Goal: Task Accomplishment & Management: Complete application form

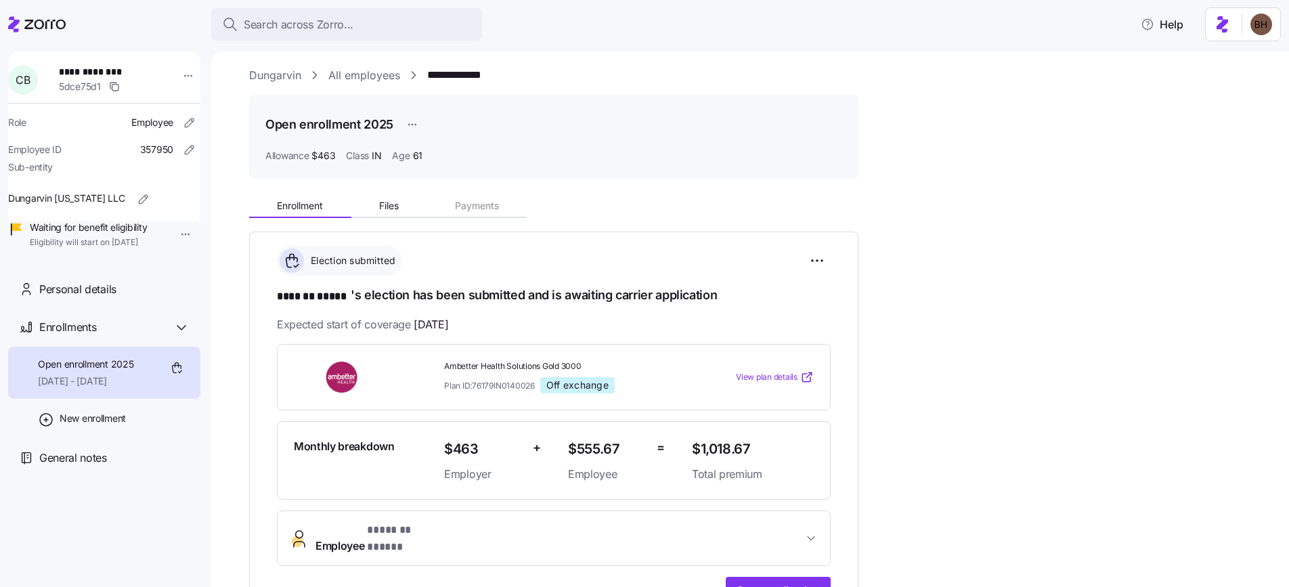
scroll to position [62, 0]
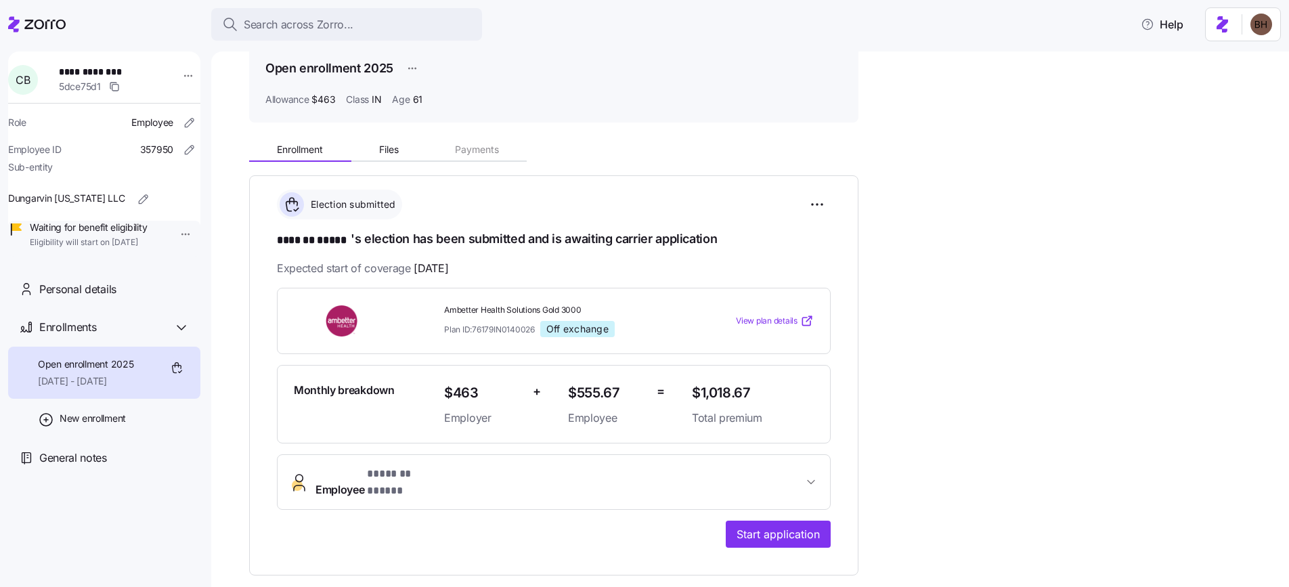
click at [811, 475] on icon "button" at bounding box center [811, 482] width 14 height 14
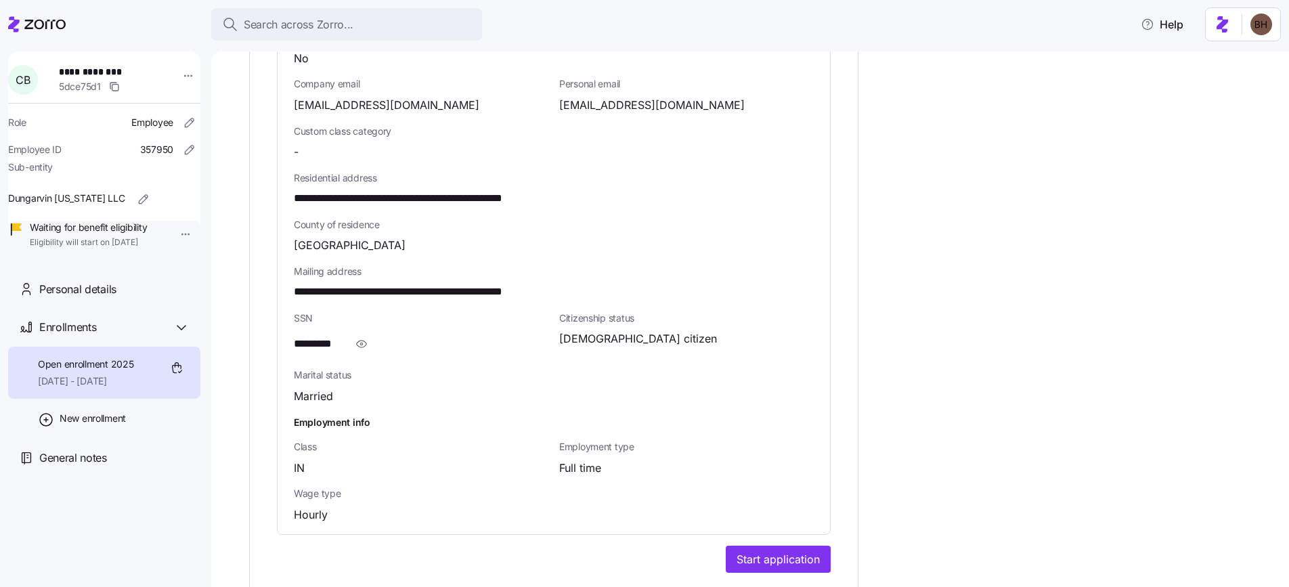
scroll to position [736, 0]
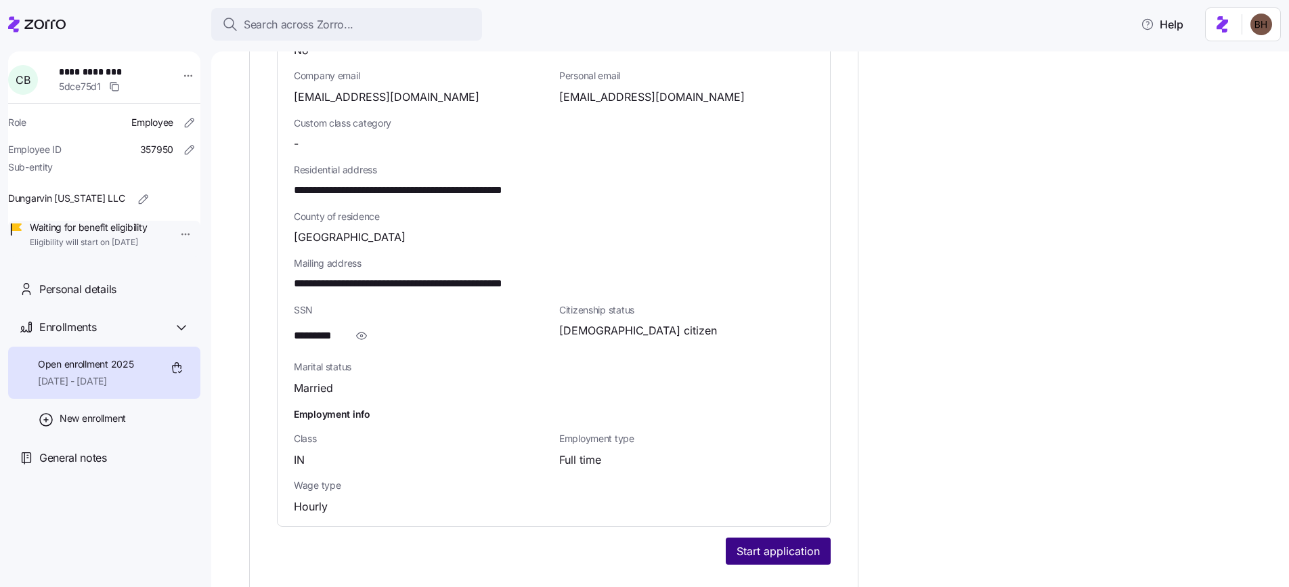
click at [755, 543] on span "Start application" at bounding box center [778, 551] width 83 height 16
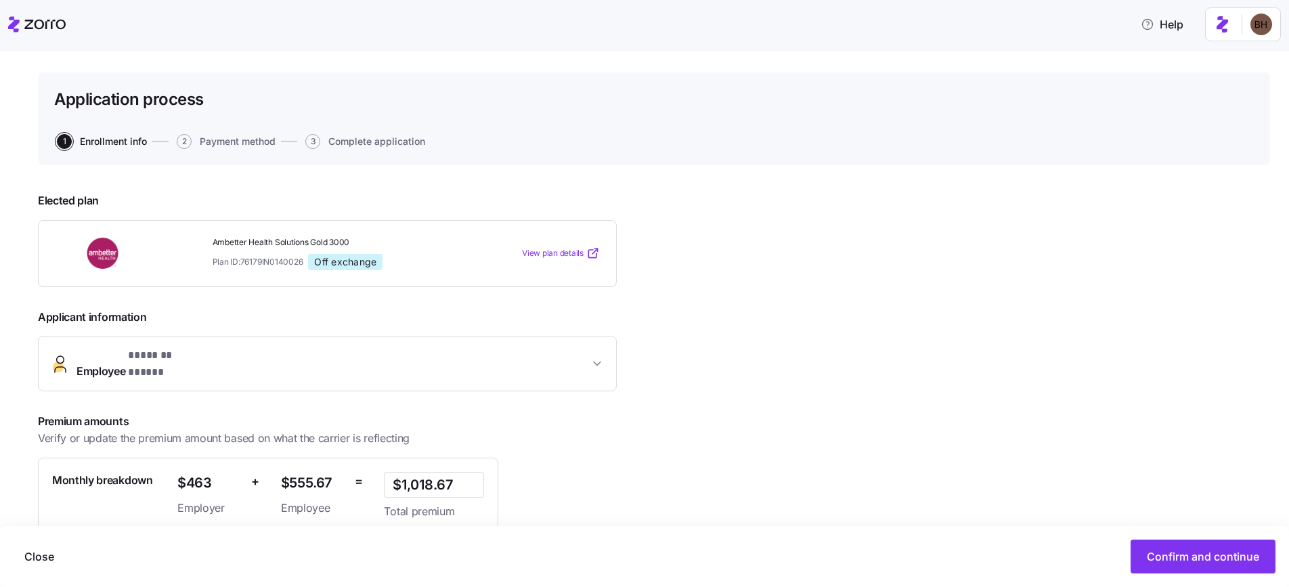
scroll to position [27, 0]
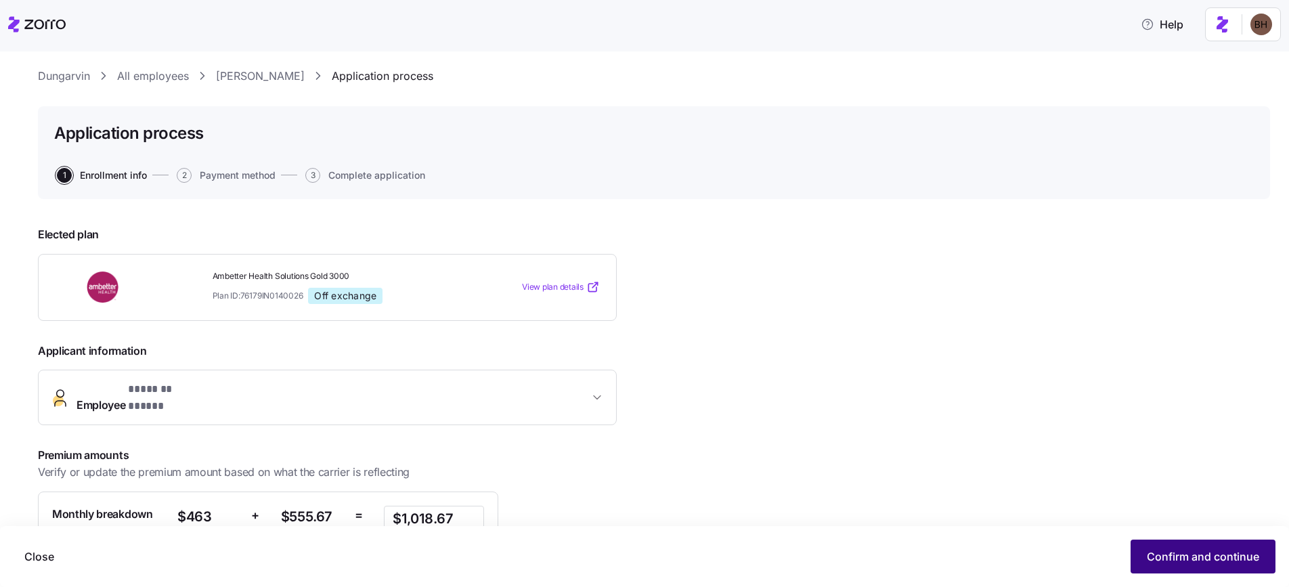
click at [1166, 566] on button "Confirm and continue" at bounding box center [1203, 557] width 145 height 34
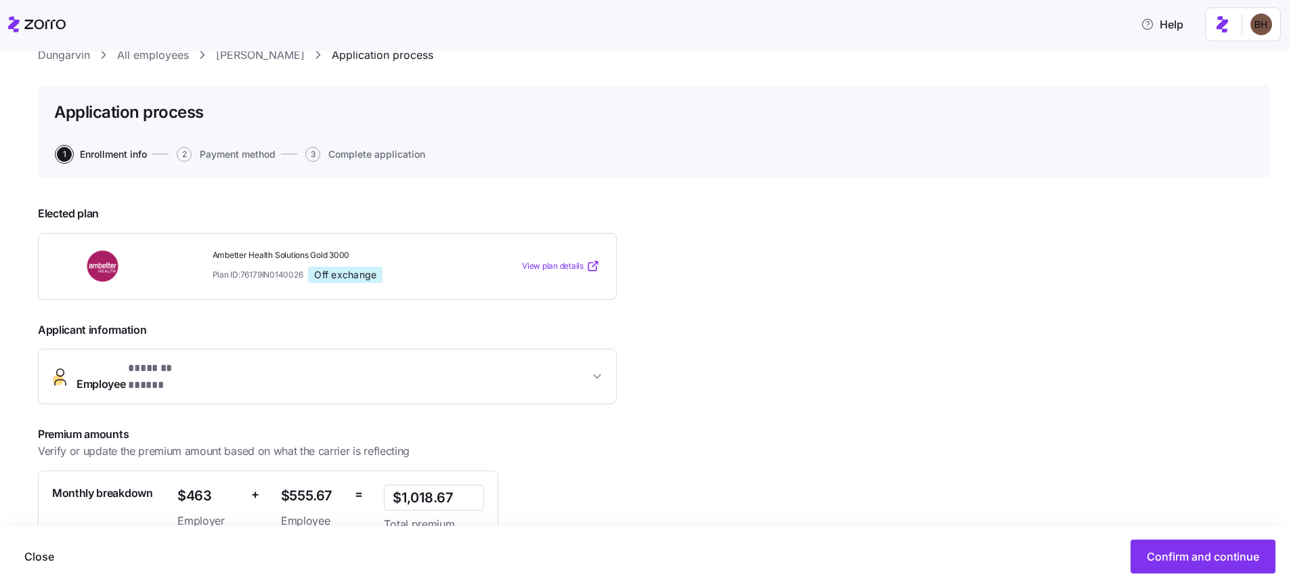
scroll to position [0, 0]
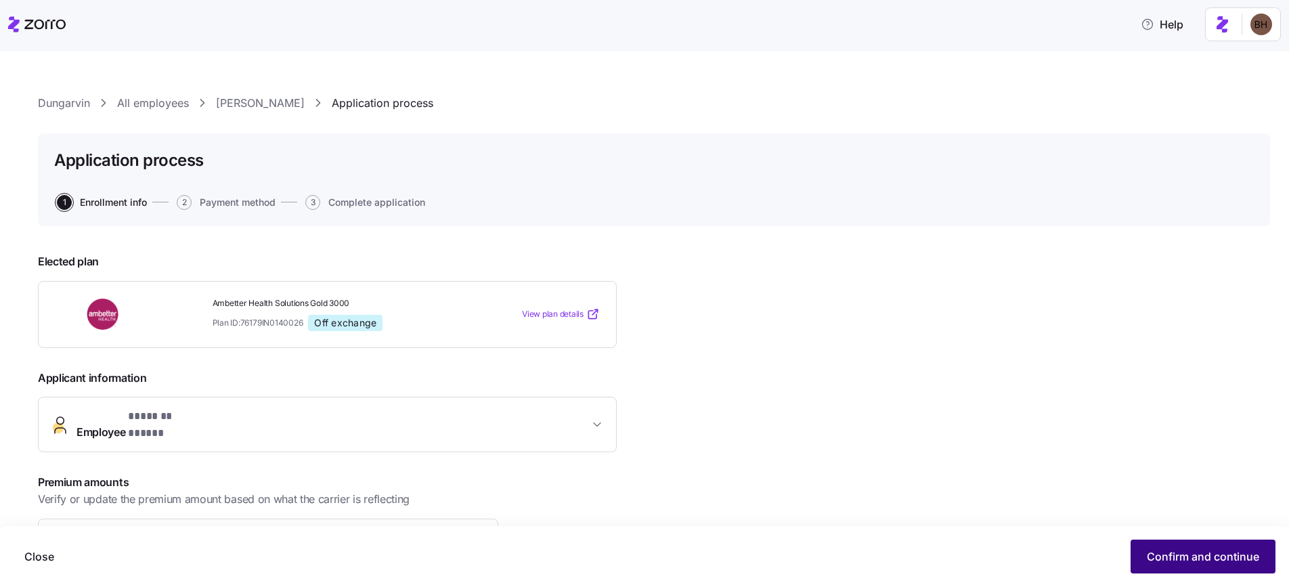
click at [1172, 565] on button "Confirm and continue" at bounding box center [1203, 557] width 145 height 34
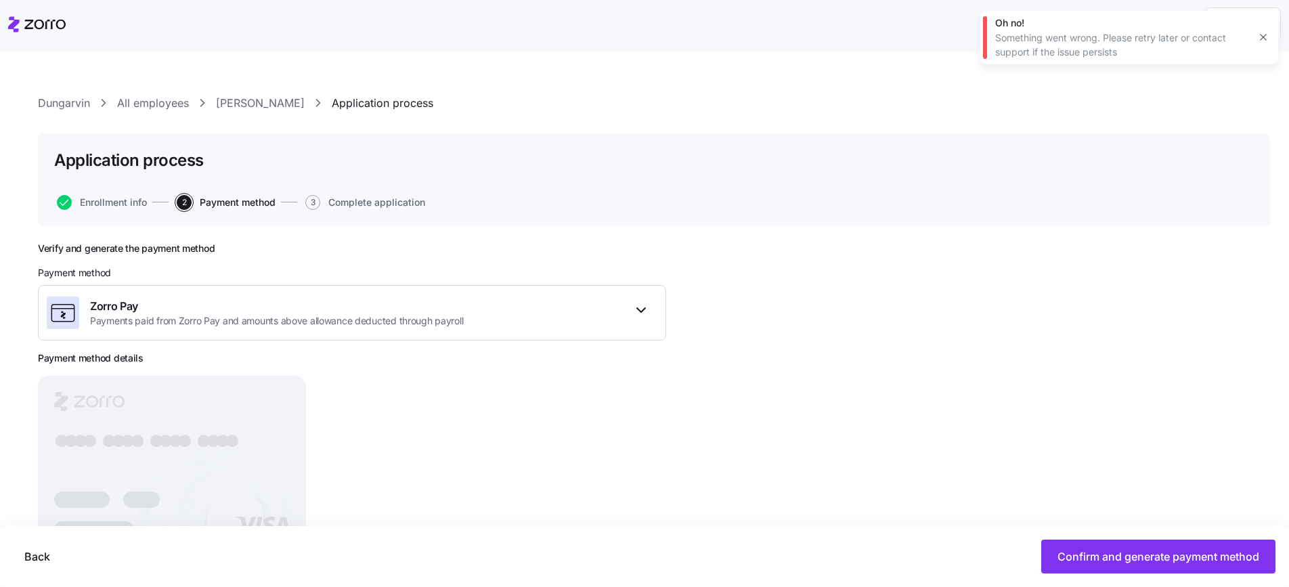
click at [1261, 37] on icon "button" at bounding box center [1263, 37] width 11 height 11
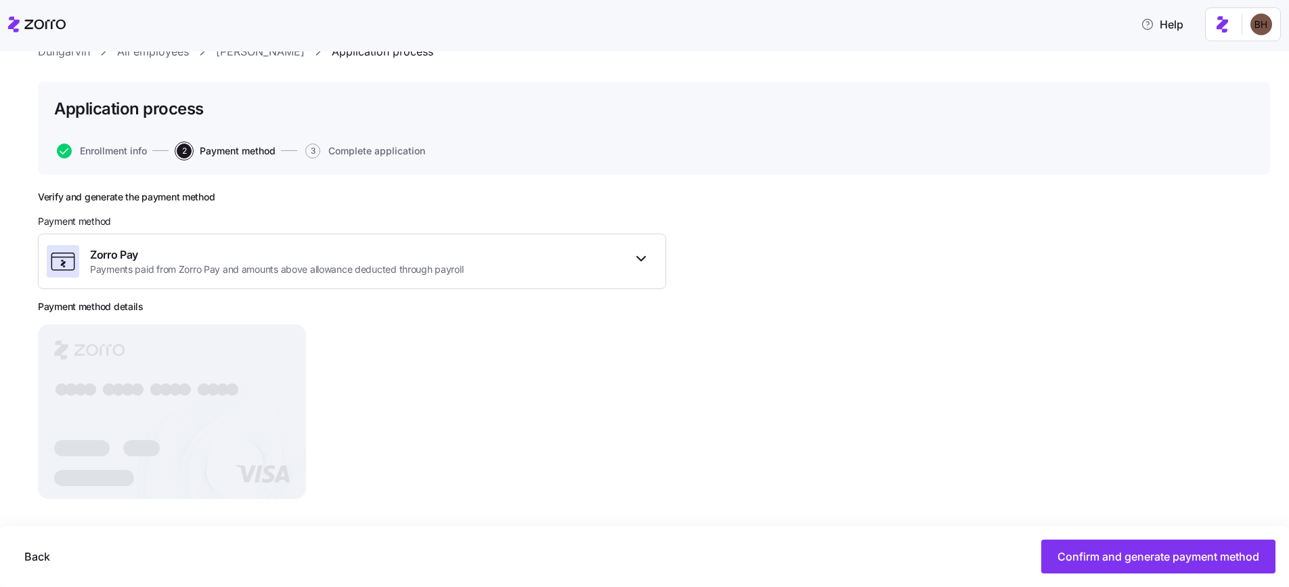
scroll to position [58, 0]
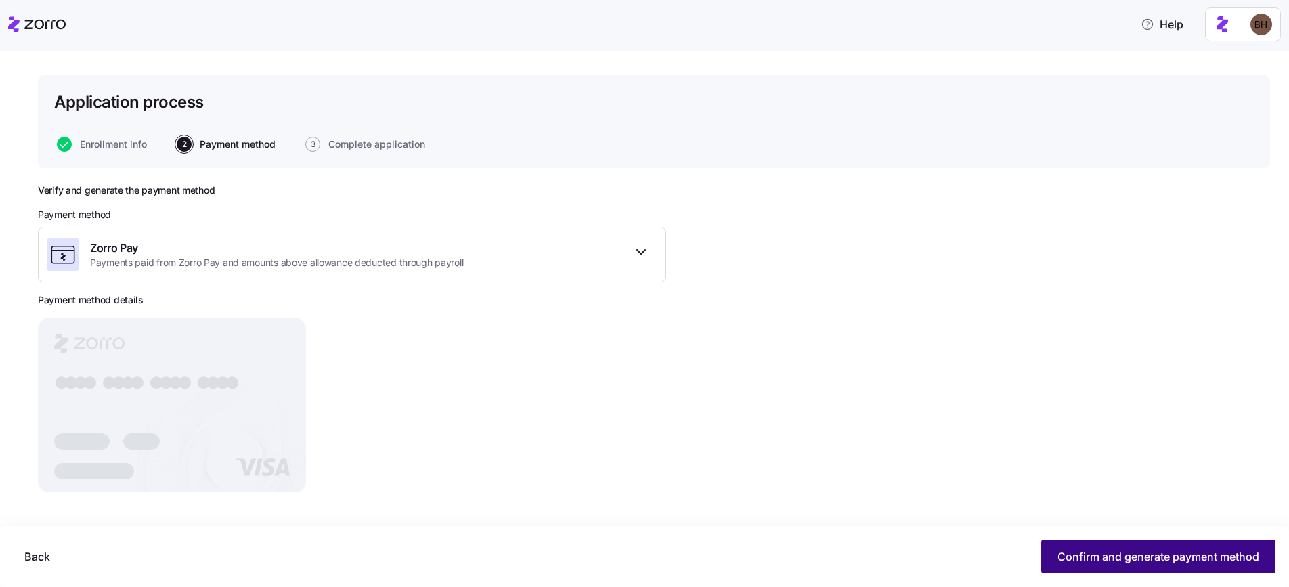
click at [1089, 560] on span "Confirm and generate payment method" at bounding box center [1158, 556] width 202 height 16
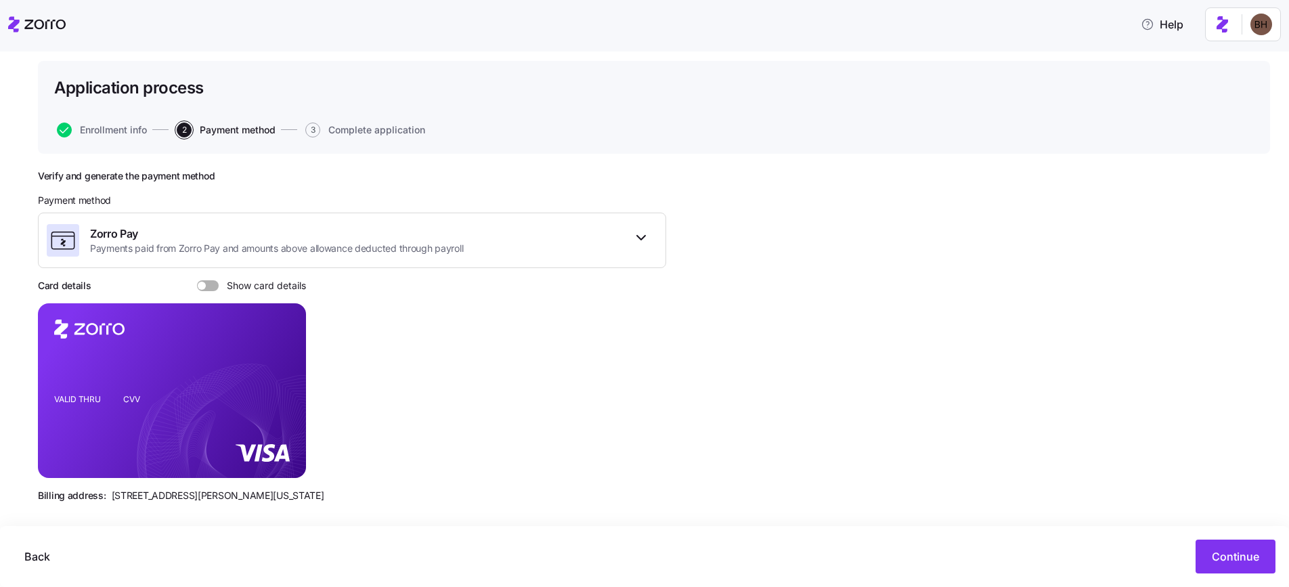
scroll to position [83, 0]
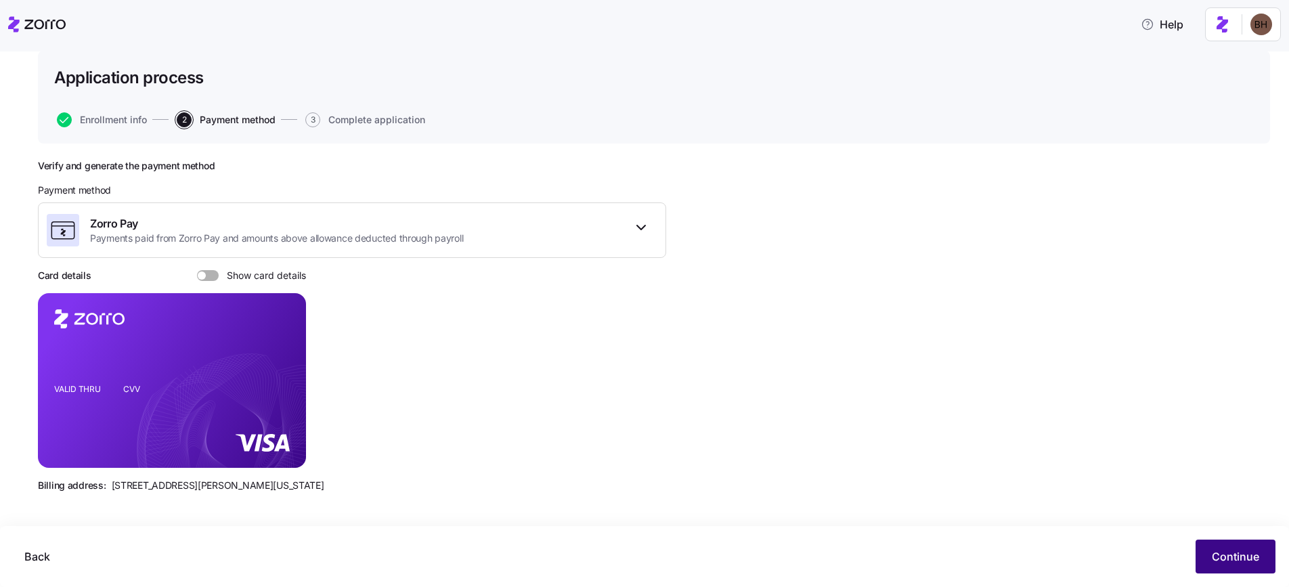
click at [1216, 559] on span "Continue" at bounding box center [1235, 556] width 47 height 16
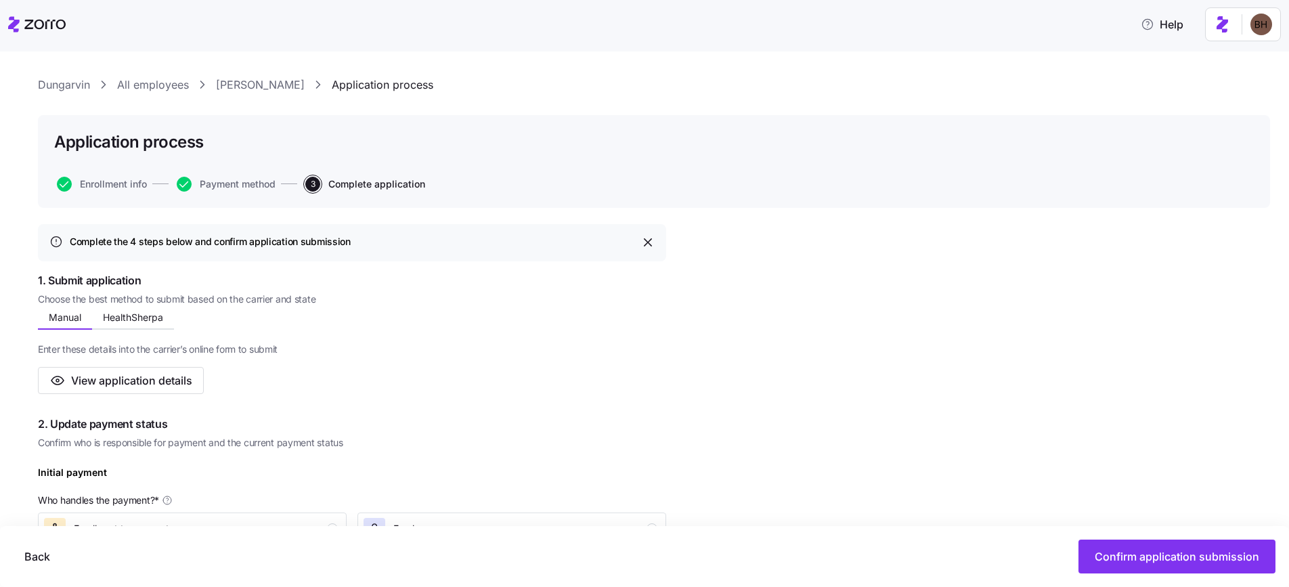
scroll to position [47, 0]
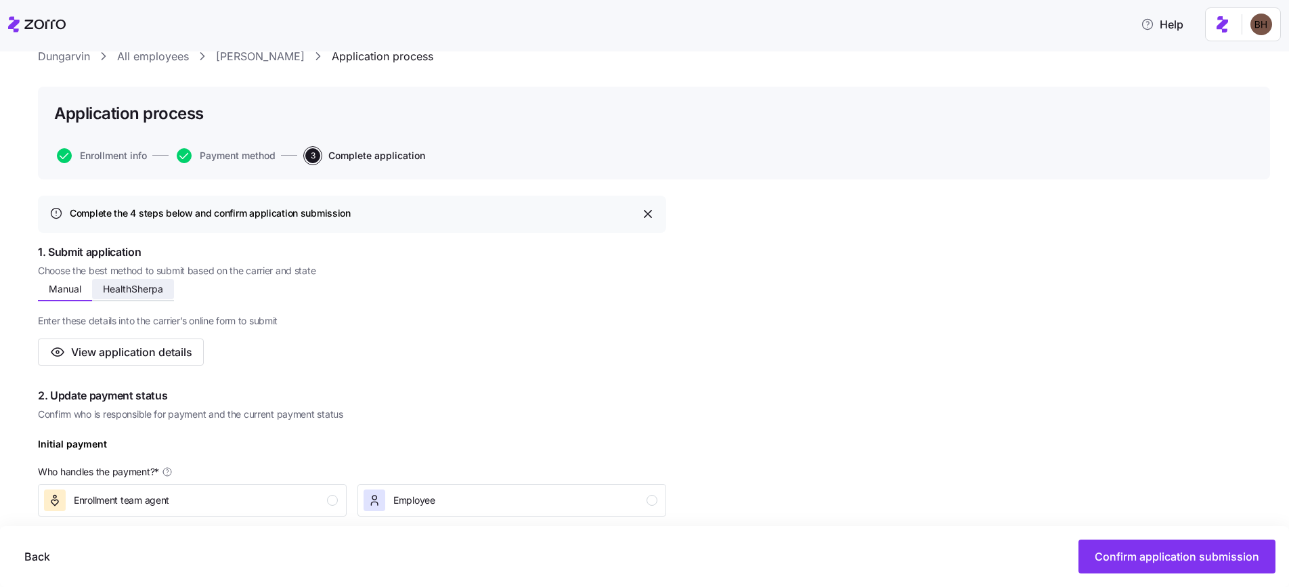
click at [123, 292] on span "HealthSherpa" at bounding box center [133, 288] width 60 height 9
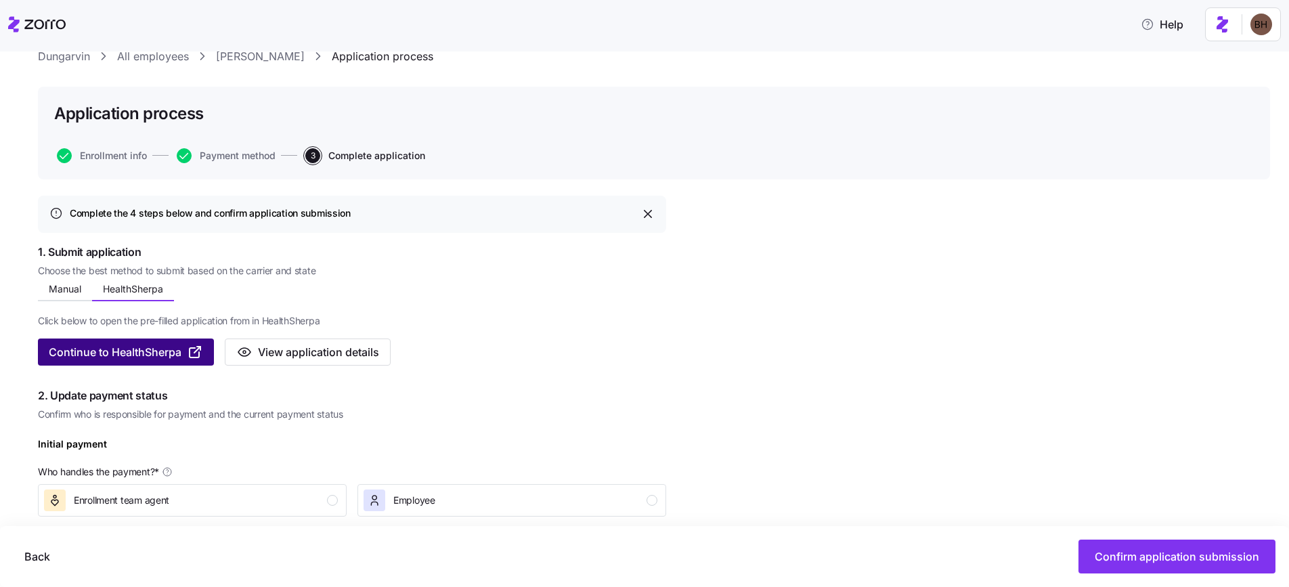
click at [134, 351] on span "Continue to HealthSherpa" at bounding box center [115, 352] width 133 height 16
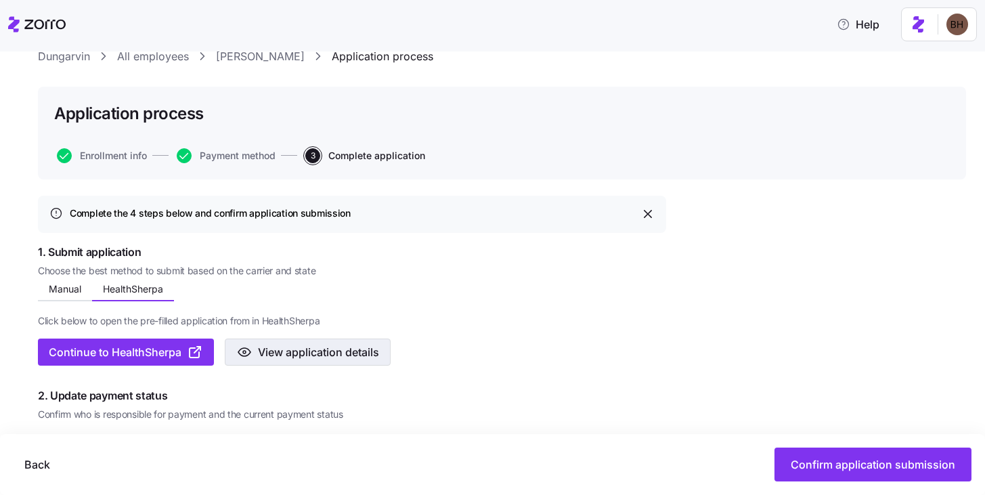
click at [280, 349] on span "View application details" at bounding box center [318, 352] width 121 height 16
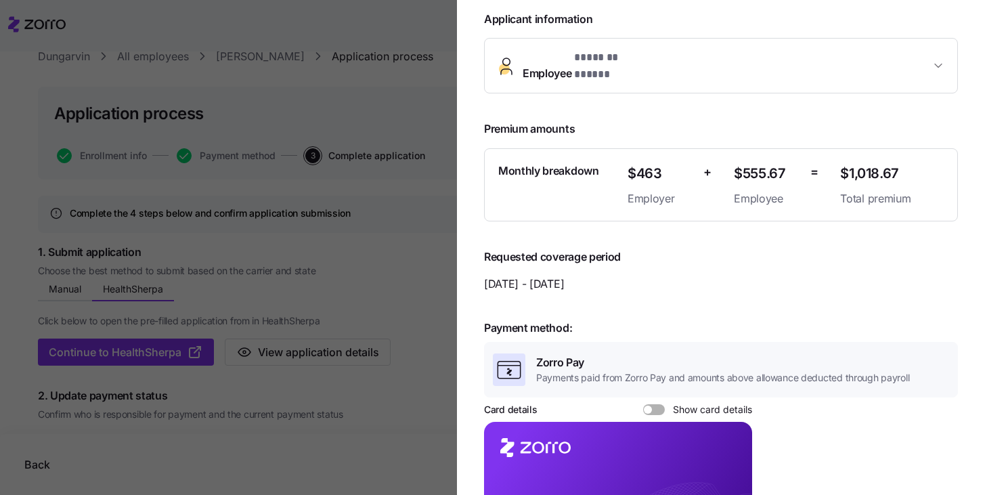
scroll to position [169, 0]
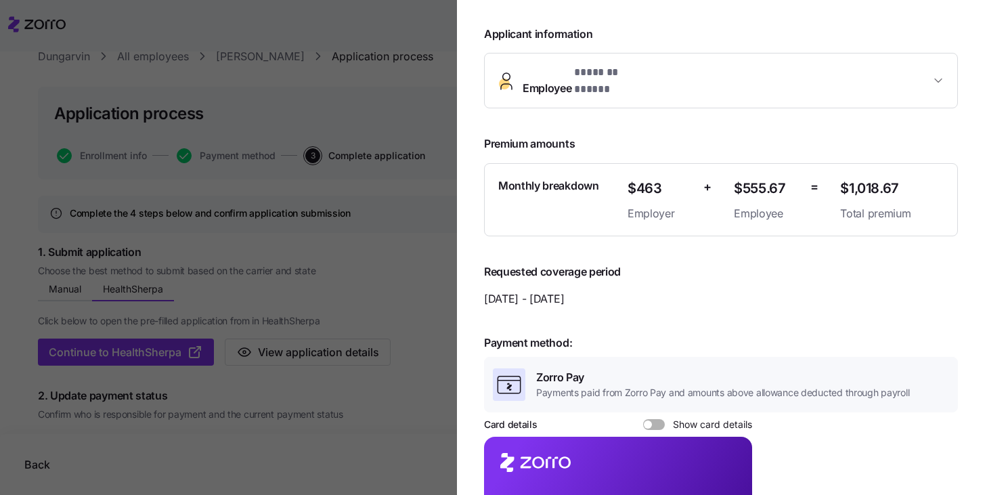
click at [932, 74] on icon "button" at bounding box center [939, 81] width 14 height 14
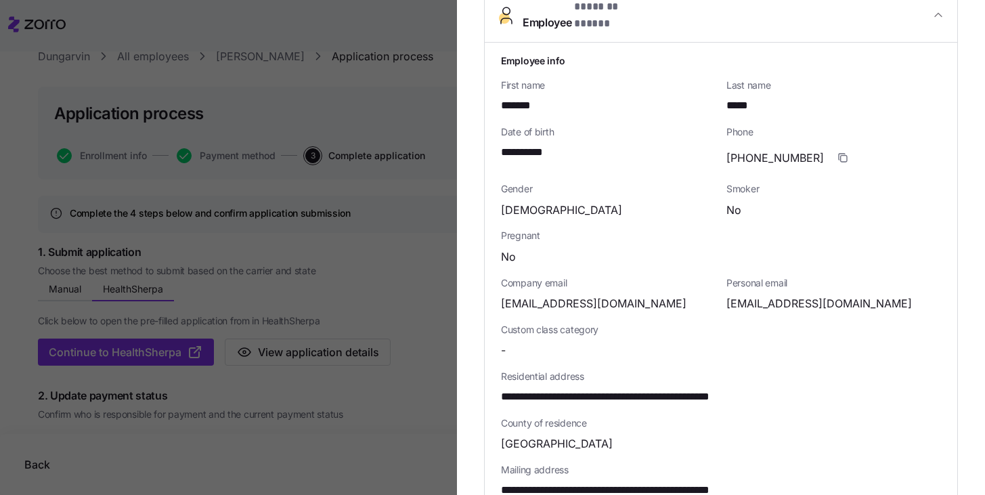
scroll to position [247, 0]
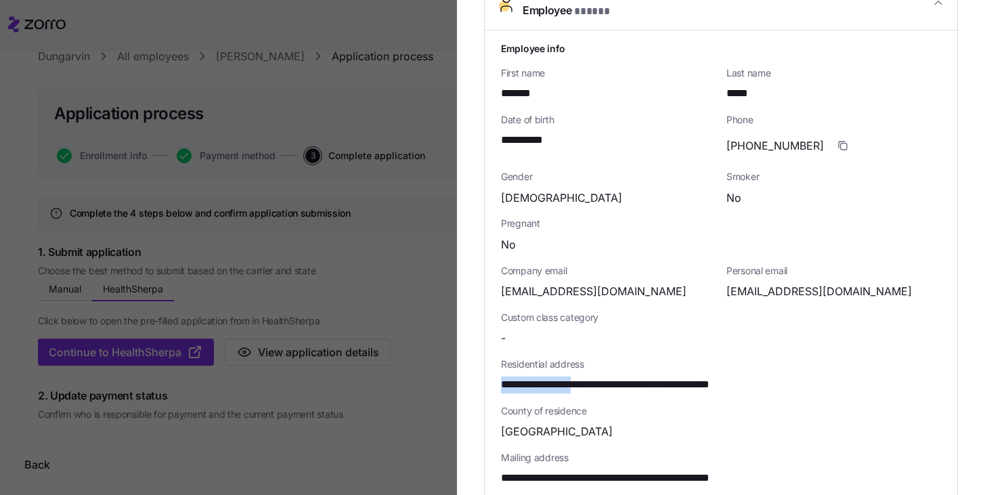
drag, startPoint x: 596, startPoint y: 377, endPoint x: 487, endPoint y: 374, distance: 109.0
click at [487, 374] on div "**********" at bounding box center [721, 375] width 473 height 690
copy span "**********"
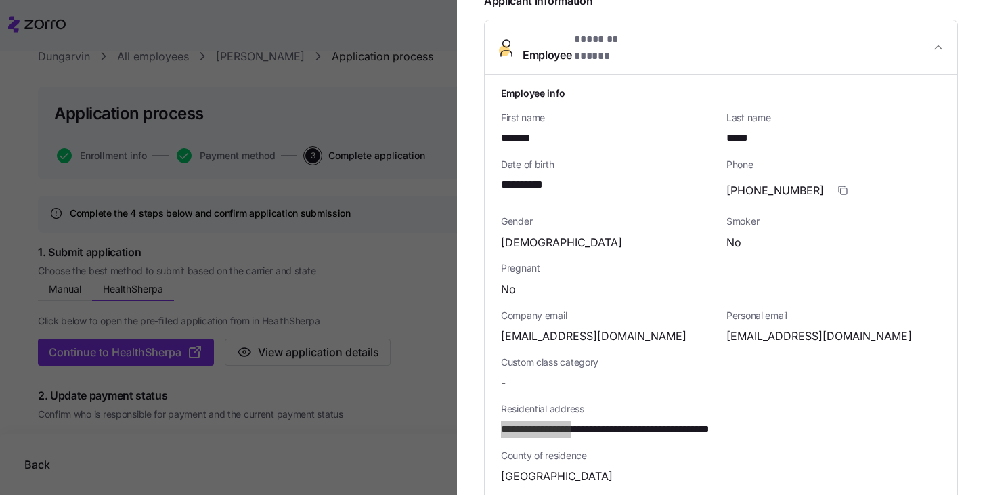
scroll to position [0, 0]
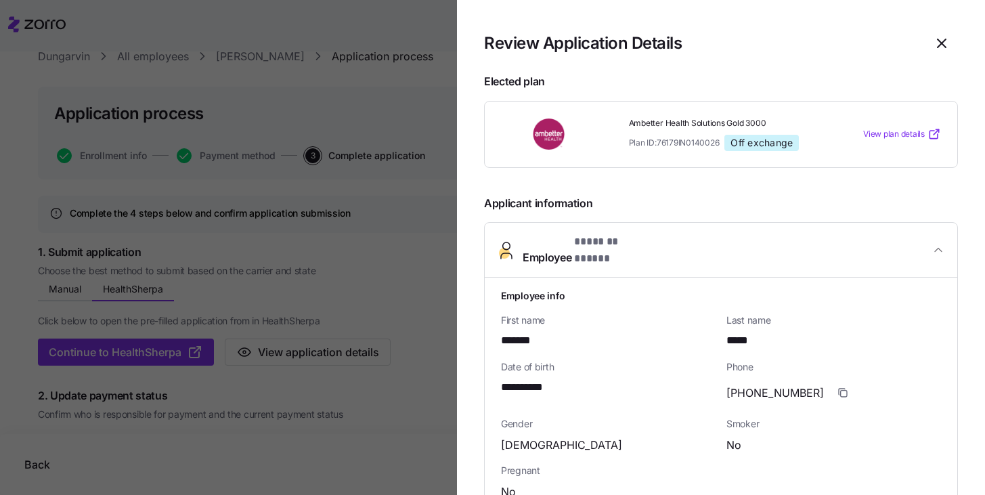
click at [935, 248] on icon "button" at bounding box center [938, 249] width 7 height 3
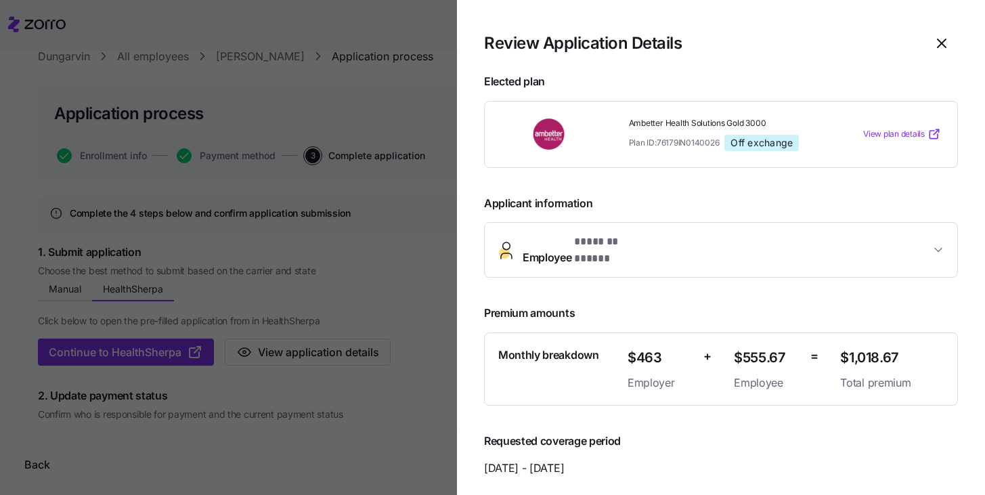
click at [676, 232] on button "Employee * ******* ***** *" at bounding box center [721, 250] width 473 height 54
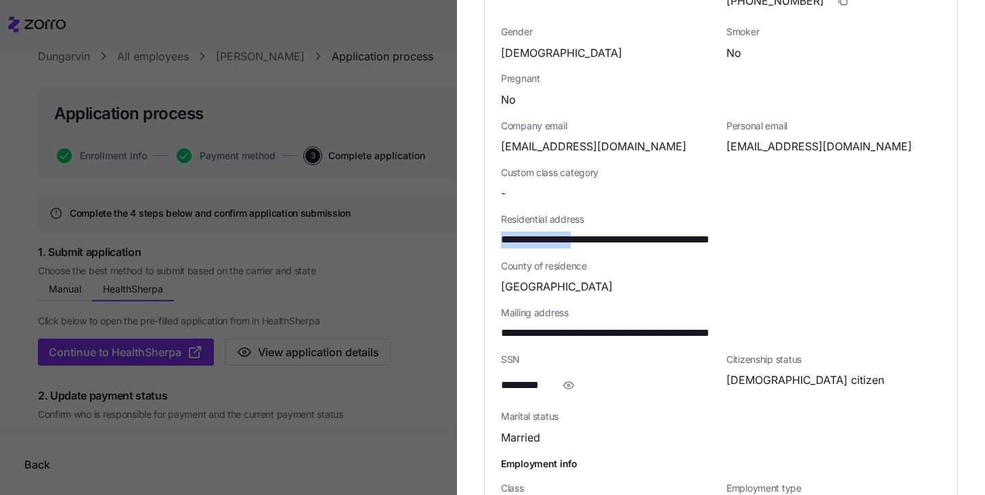
scroll to position [456, 0]
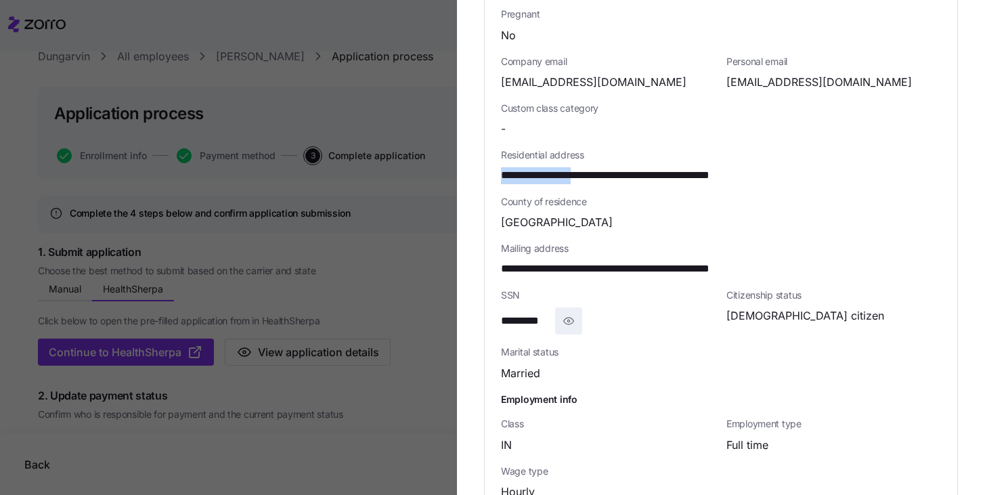
click at [567, 318] on icon "button" at bounding box center [569, 321] width 10 height 7
click at [536, 313] on span "**********" at bounding box center [533, 321] width 64 height 17
copy span "*"
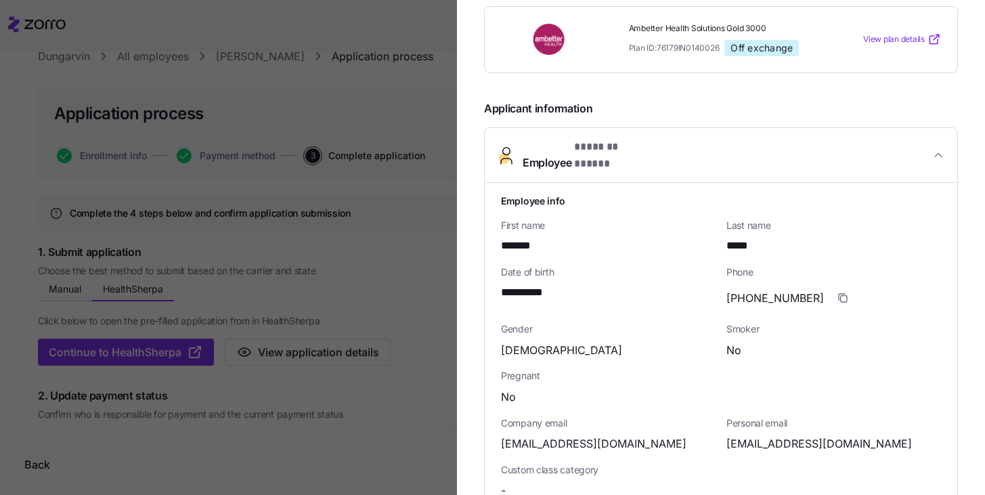
scroll to position [0, 0]
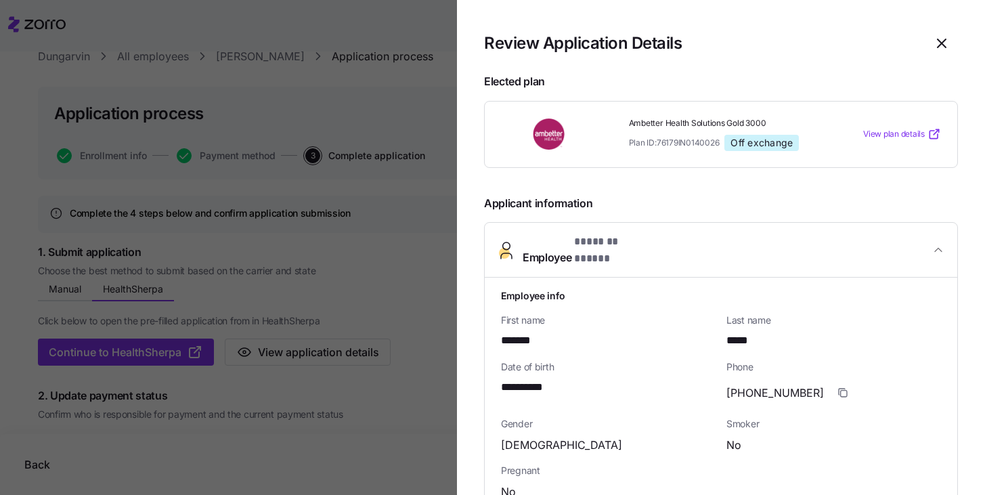
click at [934, 243] on icon "button" at bounding box center [939, 250] width 14 height 14
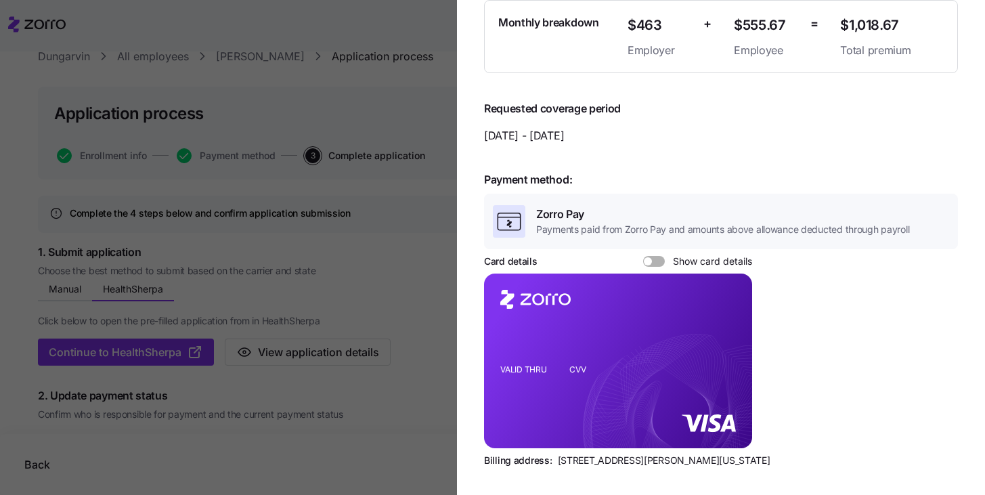
scroll to position [336, 0]
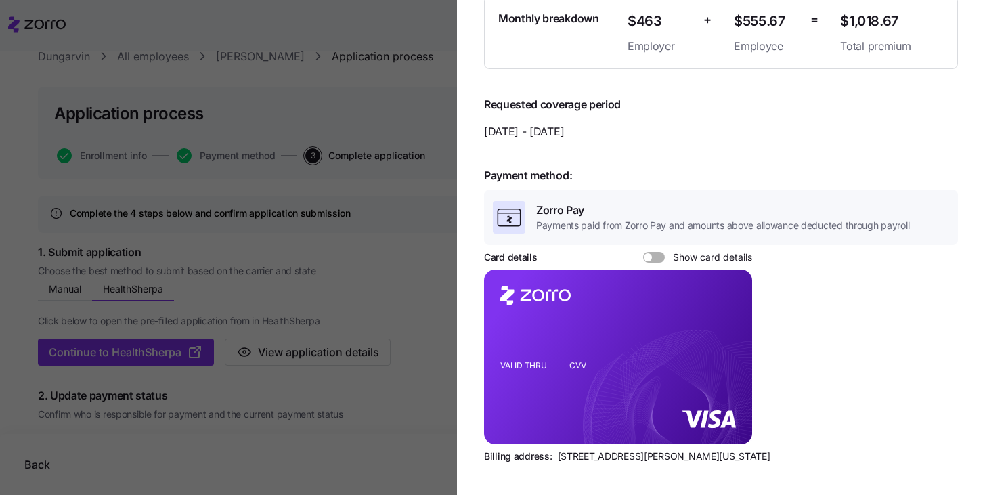
click at [653, 252] on span at bounding box center [659, 257] width 14 height 11
click at [643, 252] on input "Show card details" at bounding box center [643, 252] width 0 height 0
click at [613, 412] on icon "VALID THRU CVV" at bounding box center [618, 356] width 268 height 175
click at [726, 330] on icon "copy-to-clipboard" at bounding box center [727, 333] width 7 height 7
drag, startPoint x: 556, startPoint y: 443, endPoint x: 628, endPoint y: 441, distance: 71.1
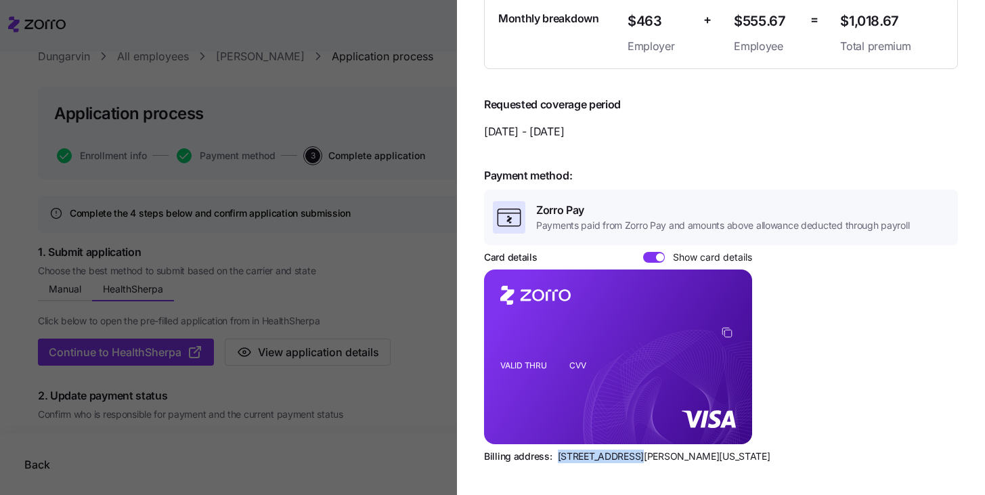
click at [628, 450] on span "810 Sharon Drive, Westlake, Ohio 44145" at bounding box center [664, 457] width 213 height 14
copy span "810 Sharon Drive"
drag, startPoint x: 637, startPoint y: 445, endPoint x: 674, endPoint y: 446, distance: 37.2
click at [674, 450] on span "810 Sharon Drive, Westlake, Ohio 44145" at bounding box center [664, 457] width 213 height 14
copy span "Westlake,"
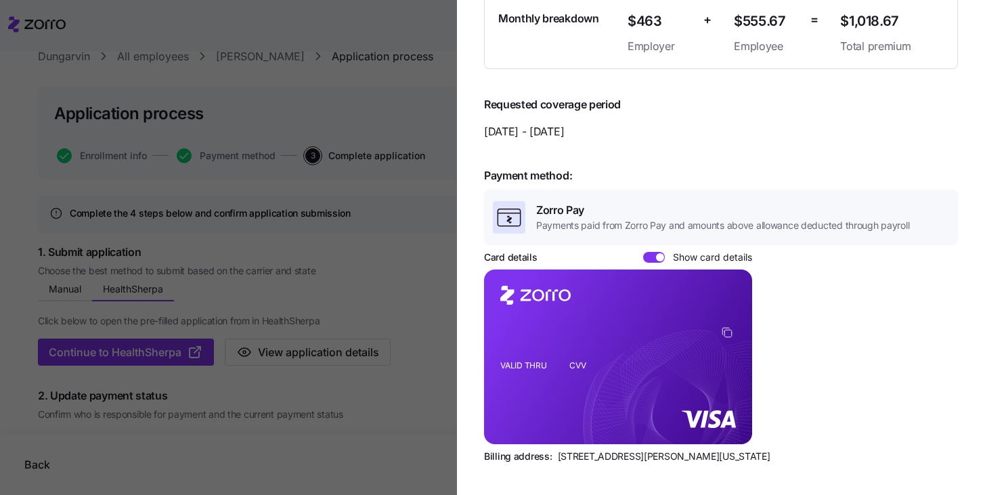
click at [411, 424] on div at bounding box center [492, 247] width 985 height 495
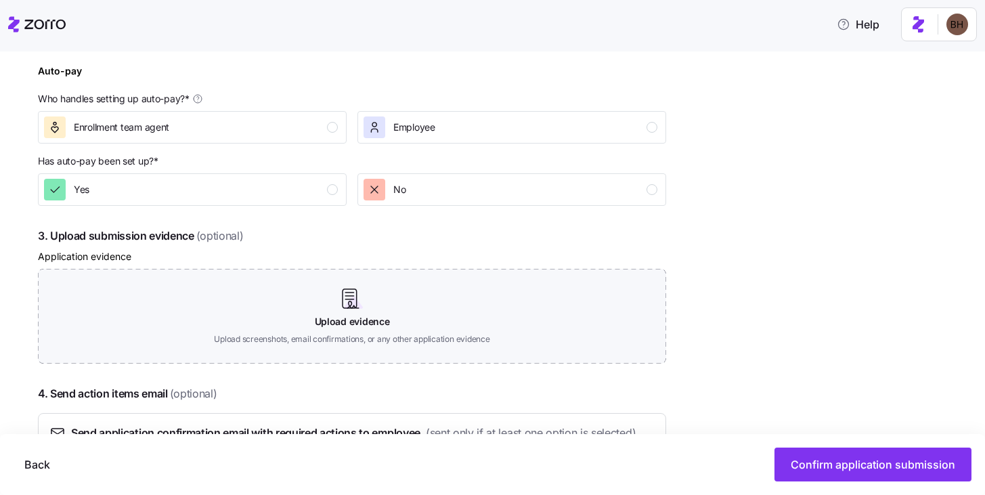
scroll to position [295, 0]
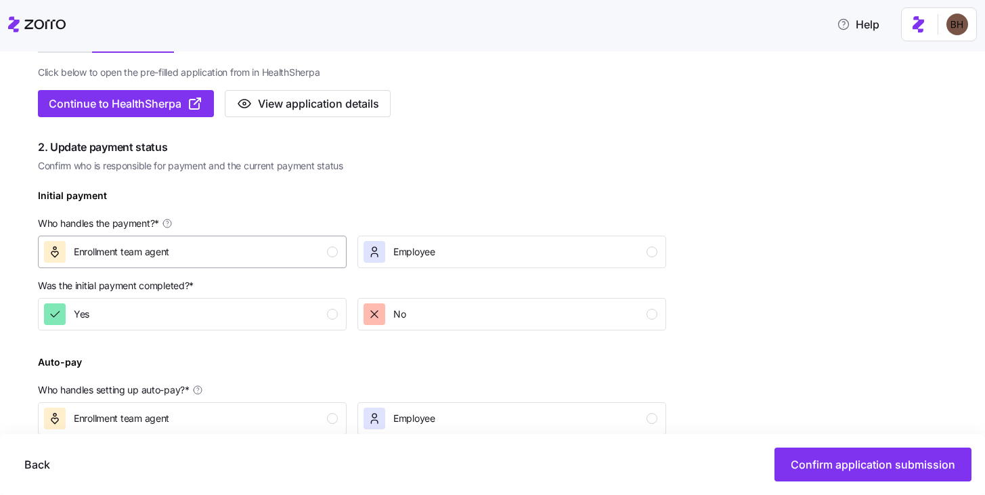
click at [225, 245] on div "Enrollment team agent" at bounding box center [191, 252] width 294 height 22
click at [426, 306] on div "No" at bounding box center [511, 314] width 294 height 22
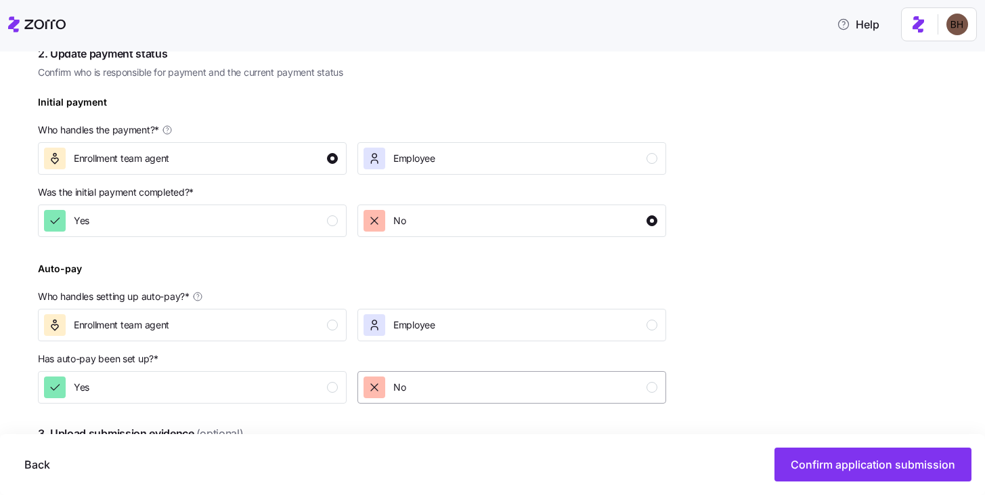
scroll to position [461, 0]
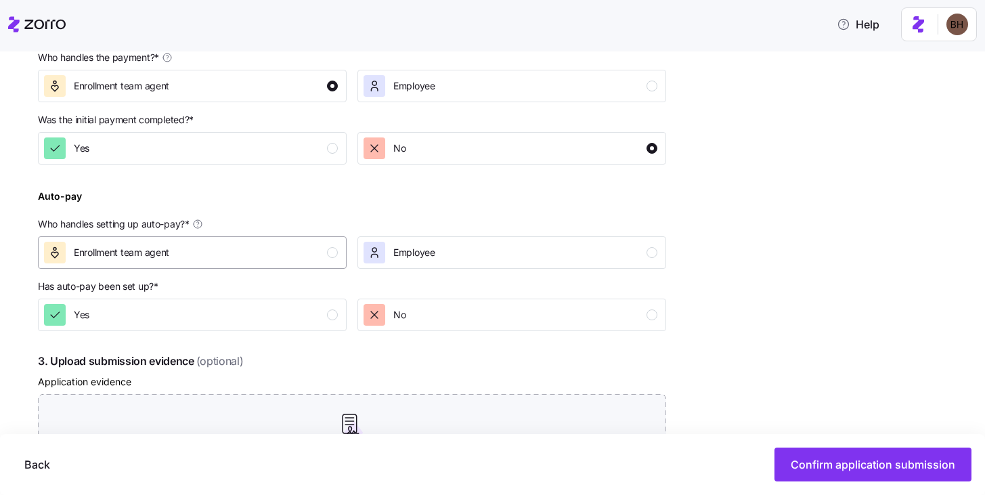
click at [289, 248] on div "Enrollment team agent" at bounding box center [191, 253] width 294 height 22
click at [277, 302] on button "Yes" at bounding box center [192, 315] width 309 height 32
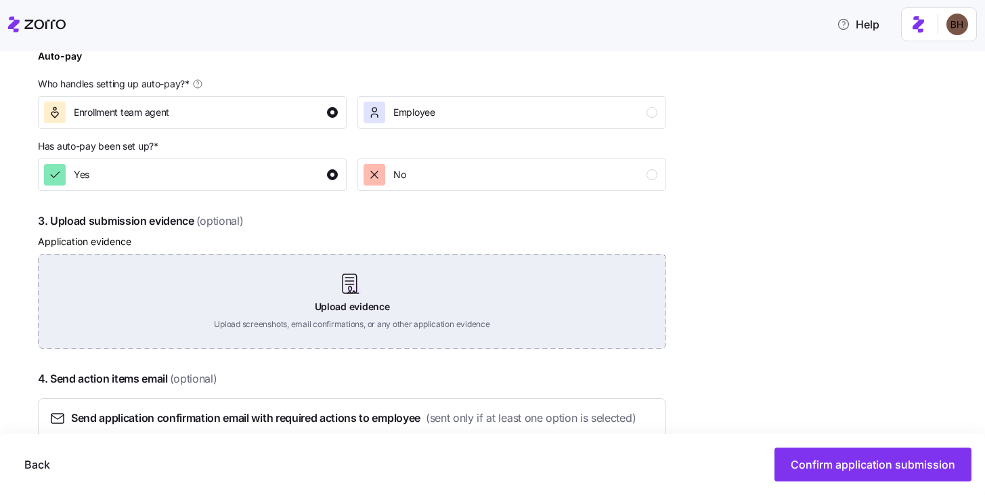
scroll to position [651, 0]
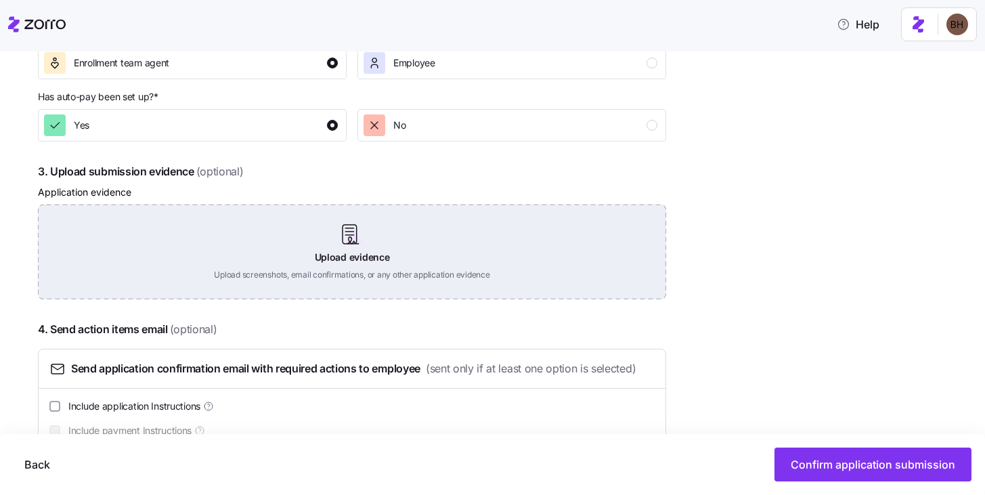
click at [349, 260] on div "Upload evidence Upload screenshots, email confirmations, or any other applicati…" at bounding box center [352, 251] width 628 height 95
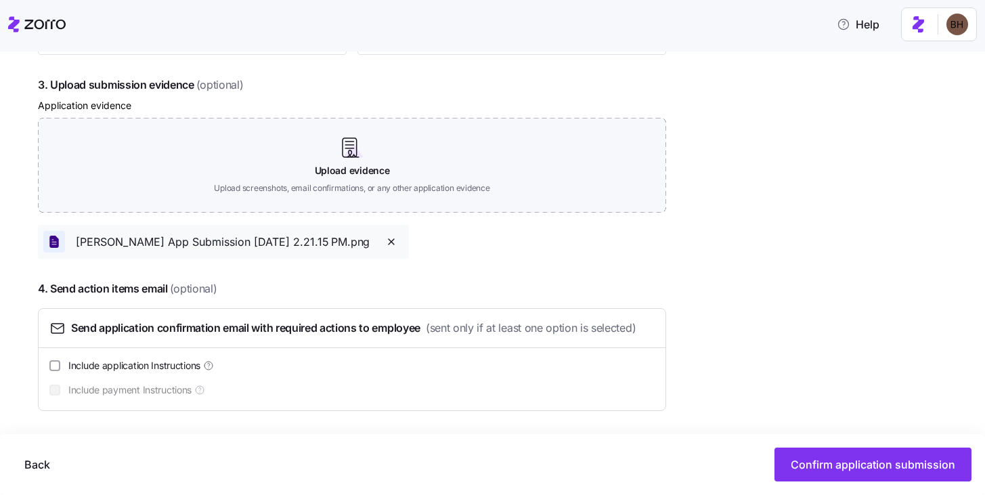
scroll to position [738, 0]
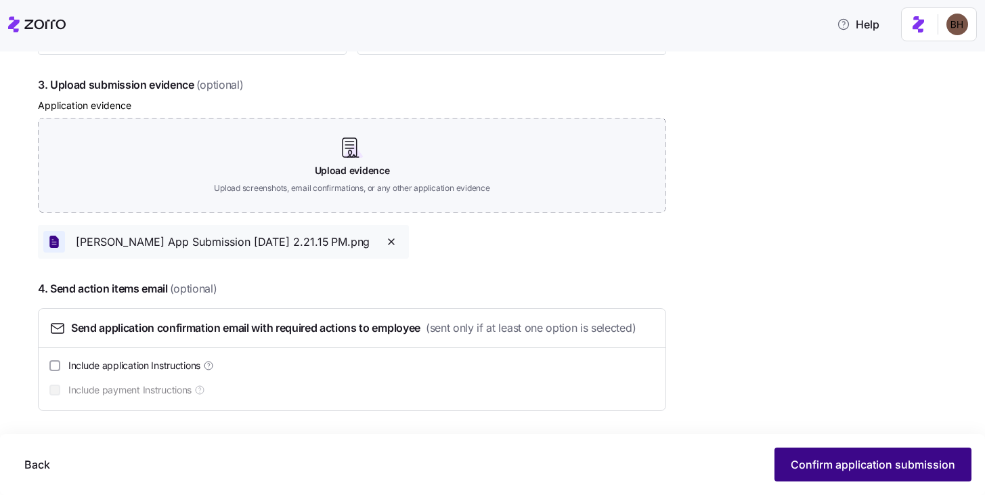
click at [863, 458] on span "Confirm application submission" at bounding box center [873, 464] width 165 height 16
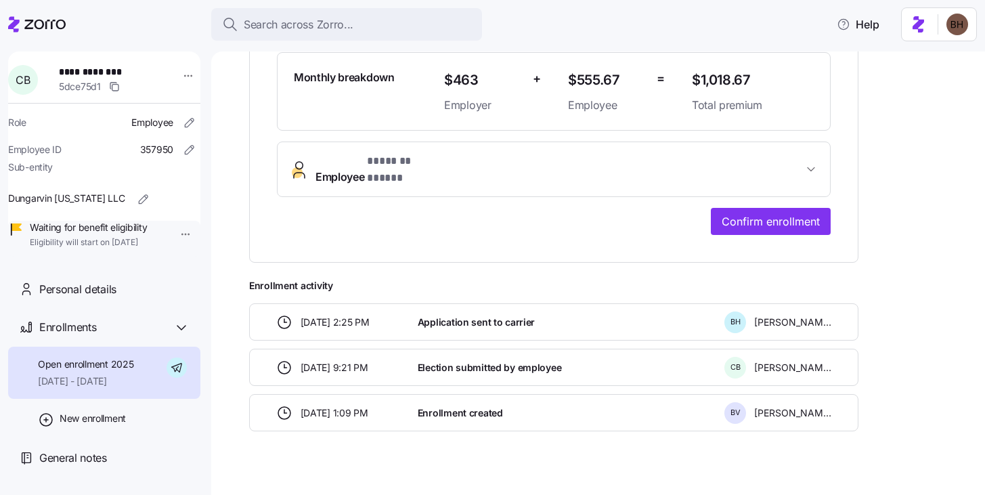
scroll to position [380, 0]
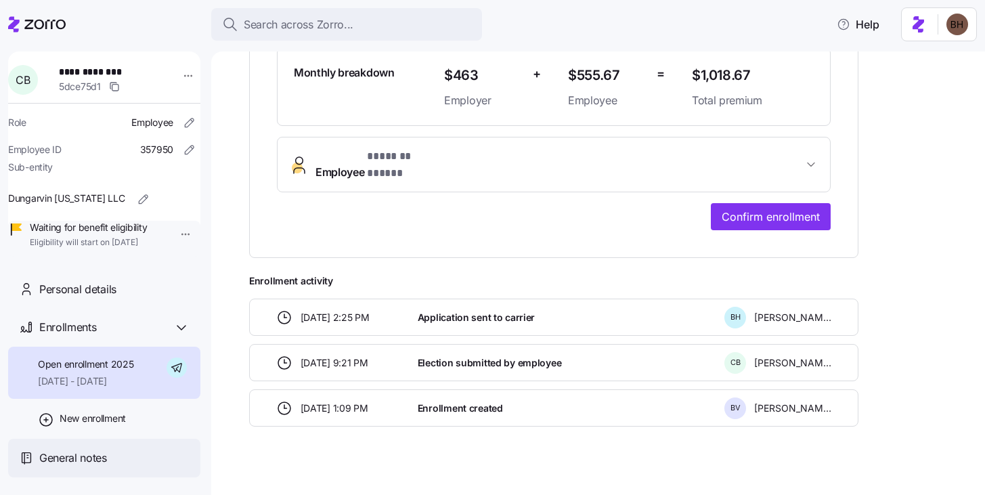
click at [91, 466] on span "General notes" at bounding box center [73, 458] width 68 height 17
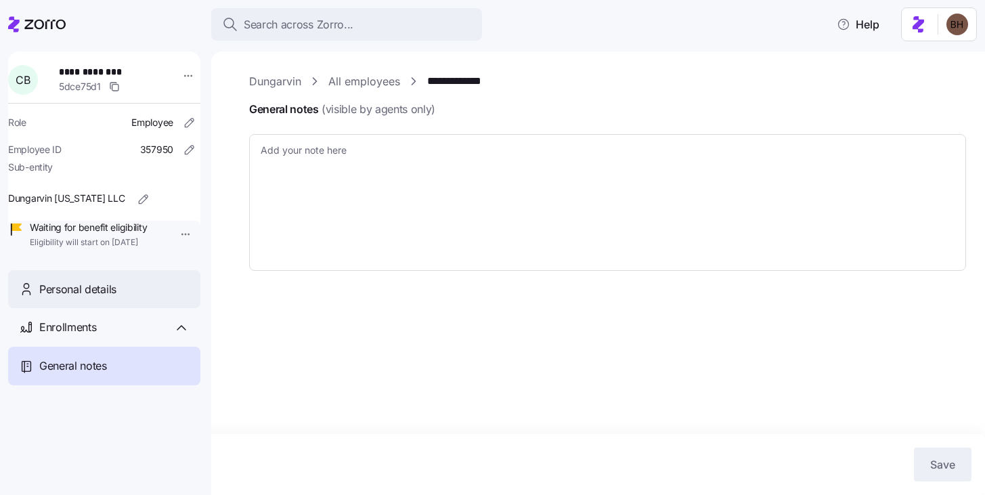
click at [63, 298] on span "Personal details" at bounding box center [77, 289] width 77 height 17
type textarea "x"
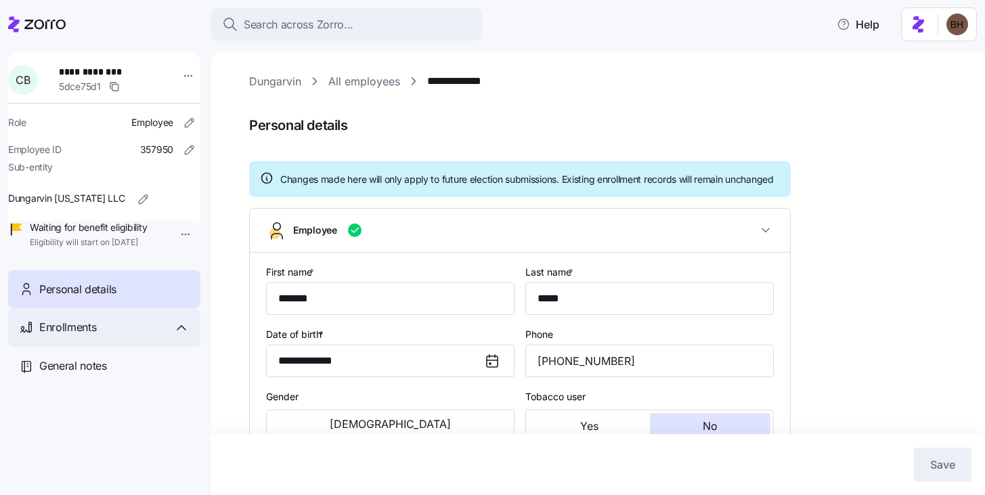
click at [58, 336] on span "Enrollments" at bounding box center [67, 327] width 57 height 17
type input "IN"
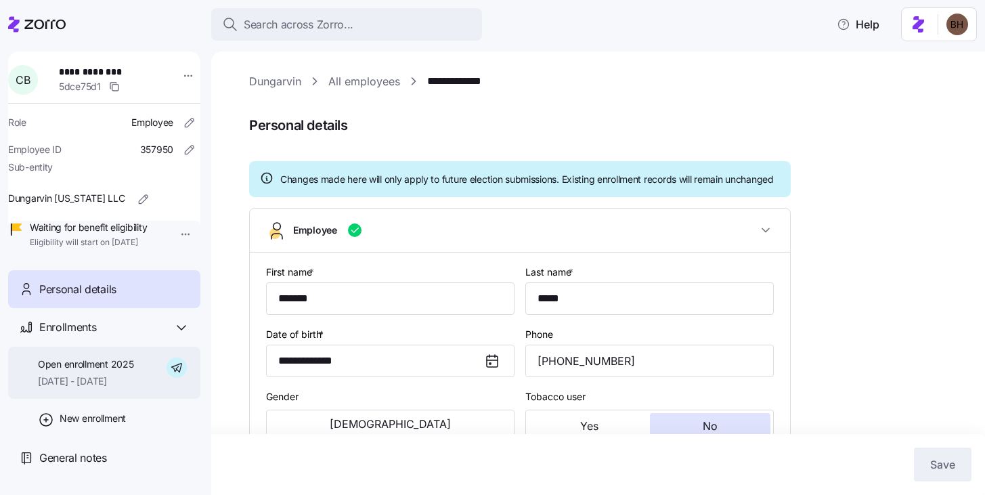
click at [85, 388] on span "09/01/2025 - 12/31/2025" at bounding box center [85, 381] width 95 height 14
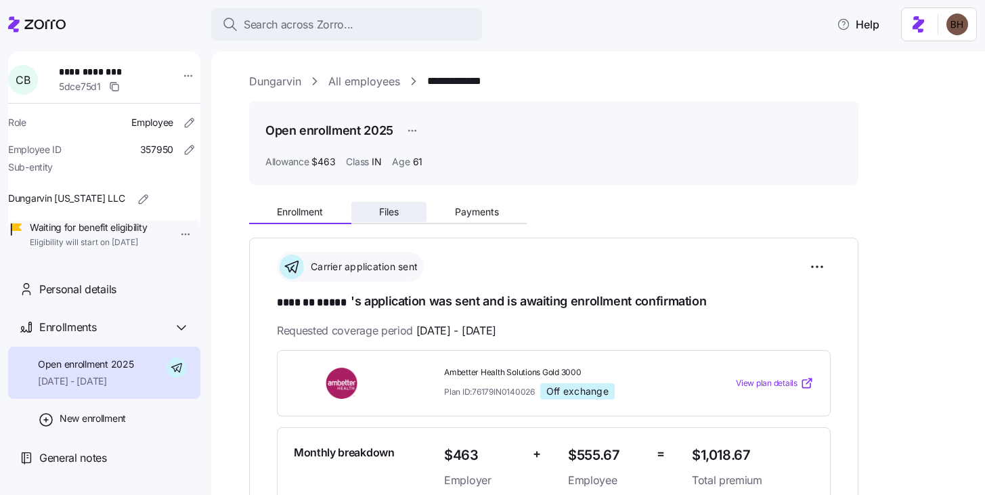
click at [414, 209] on button "Files" at bounding box center [389, 212] width 76 height 20
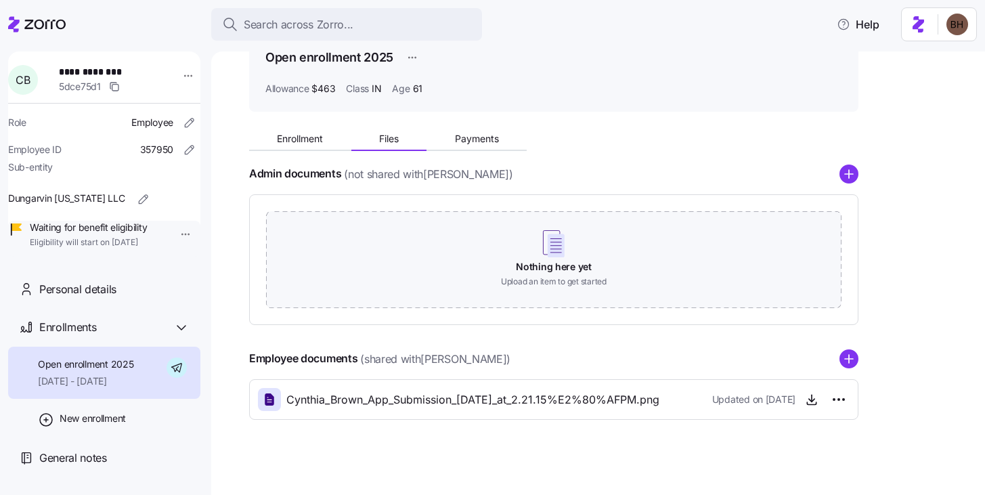
scroll to position [79, 0]
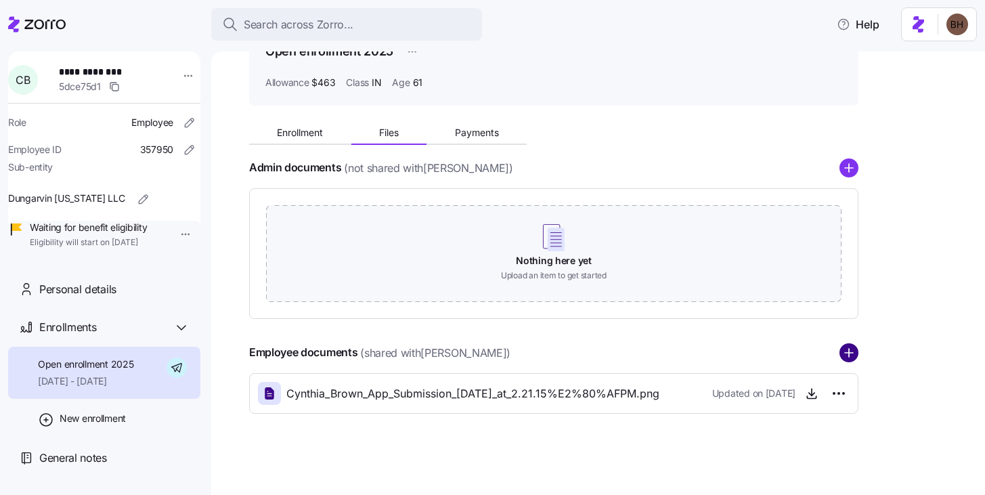
click at [850, 355] on circle "add icon" at bounding box center [849, 353] width 18 height 18
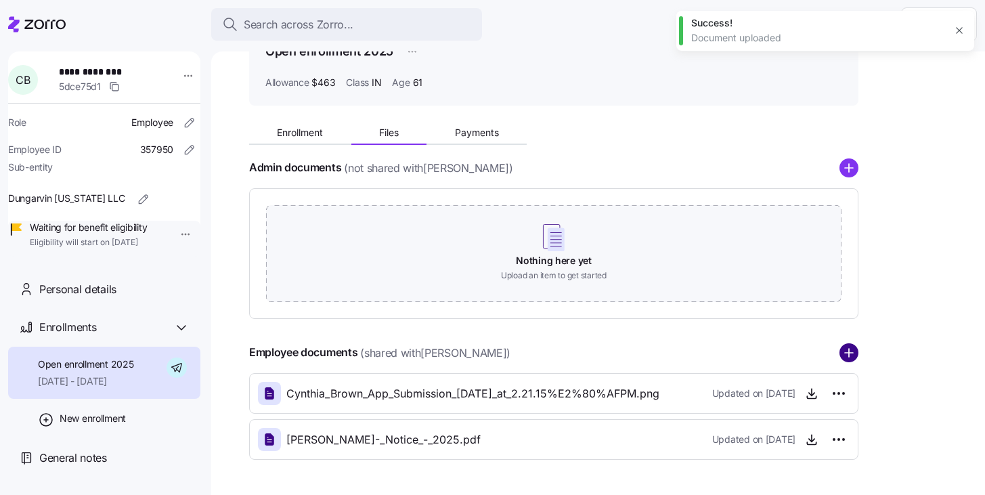
click at [850, 355] on circle "add icon" at bounding box center [849, 353] width 18 height 18
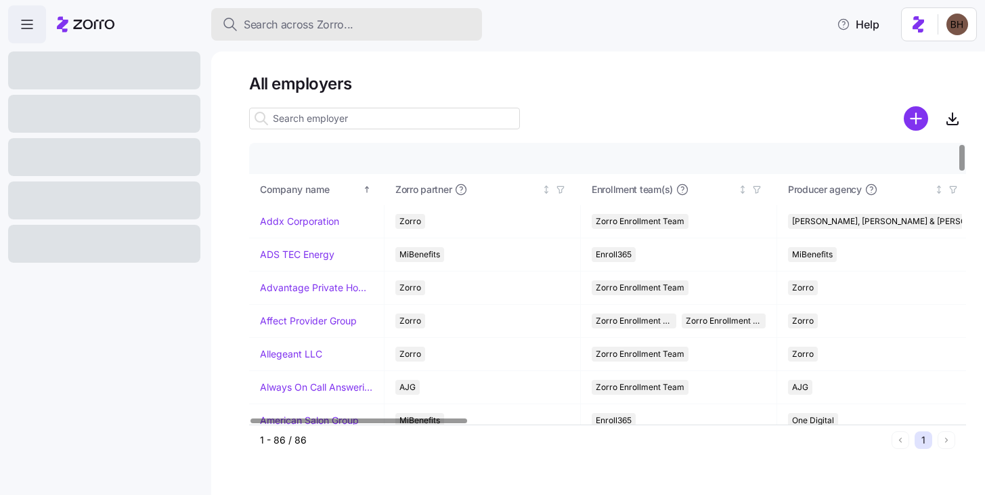
click at [290, 22] on span "Search across Zorro..." at bounding box center [299, 24] width 110 height 17
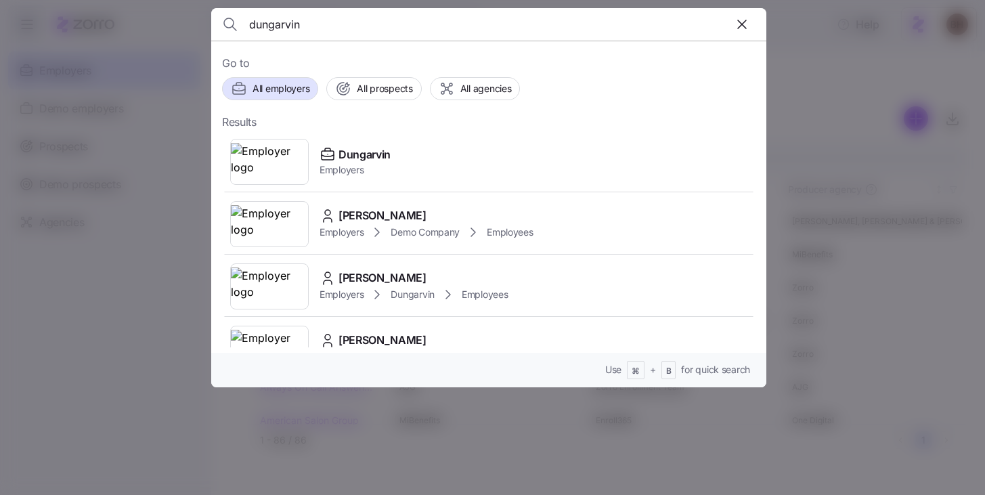
type input "dungarvin"
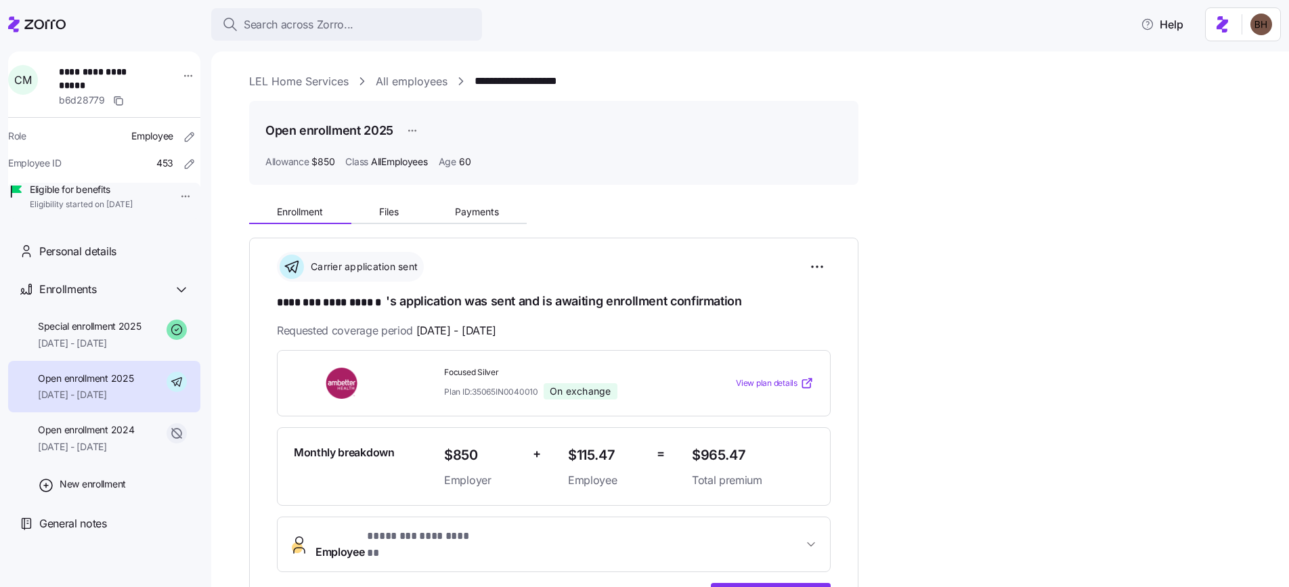
scroll to position [243, 0]
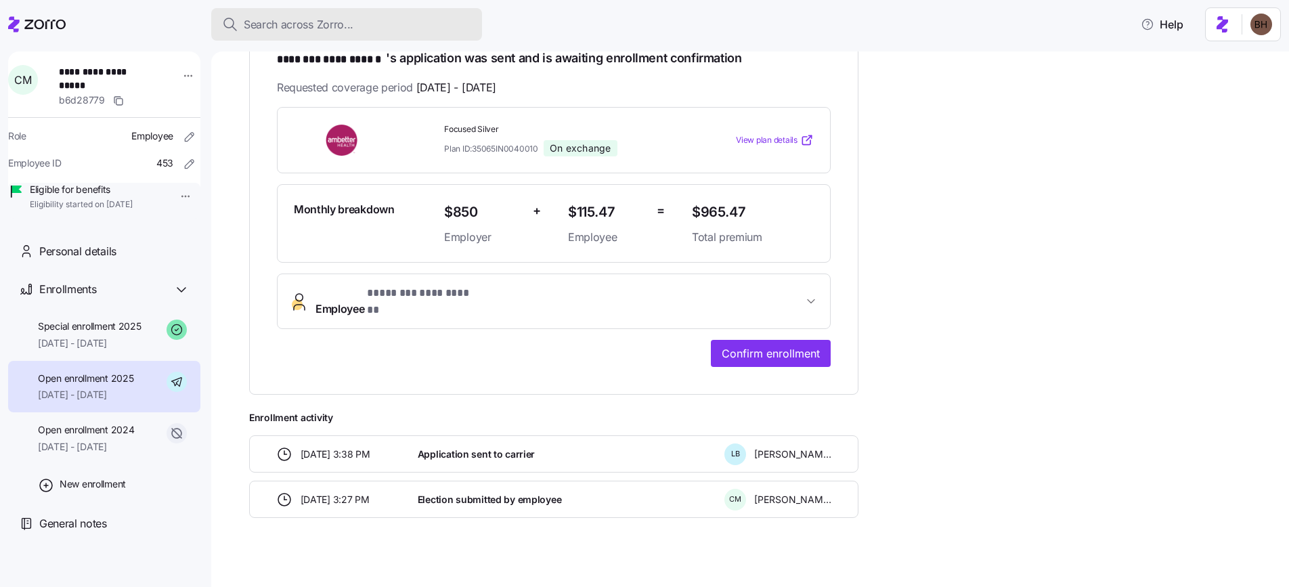
click at [326, 21] on span "Search across Zorro..." at bounding box center [299, 24] width 110 height 17
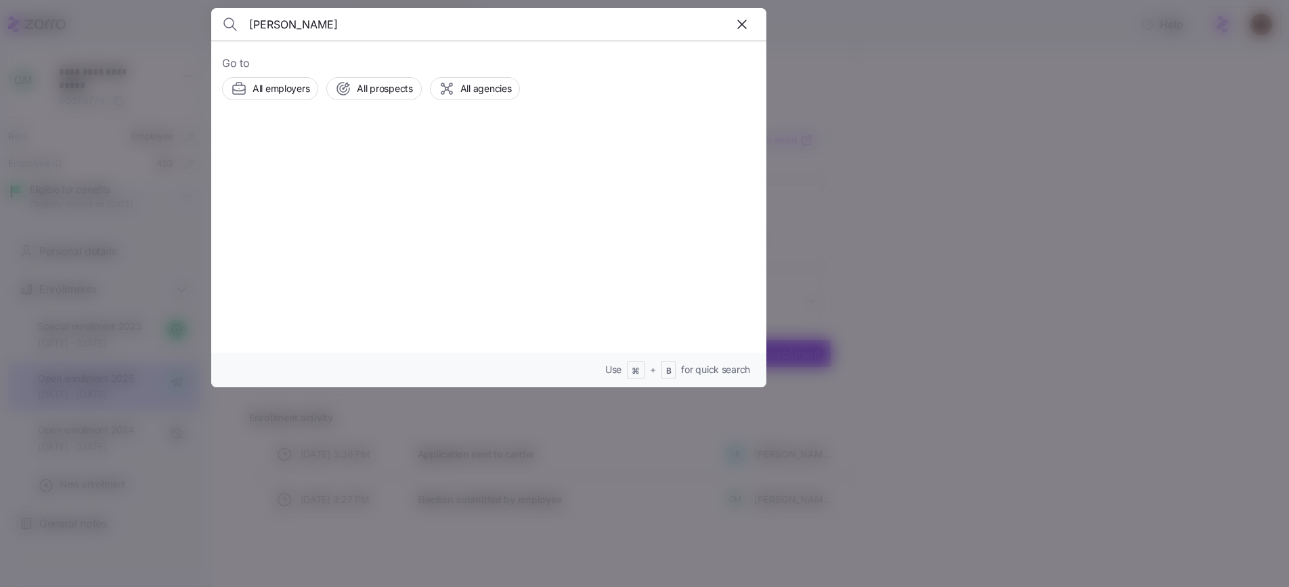
type input "sean lyons"
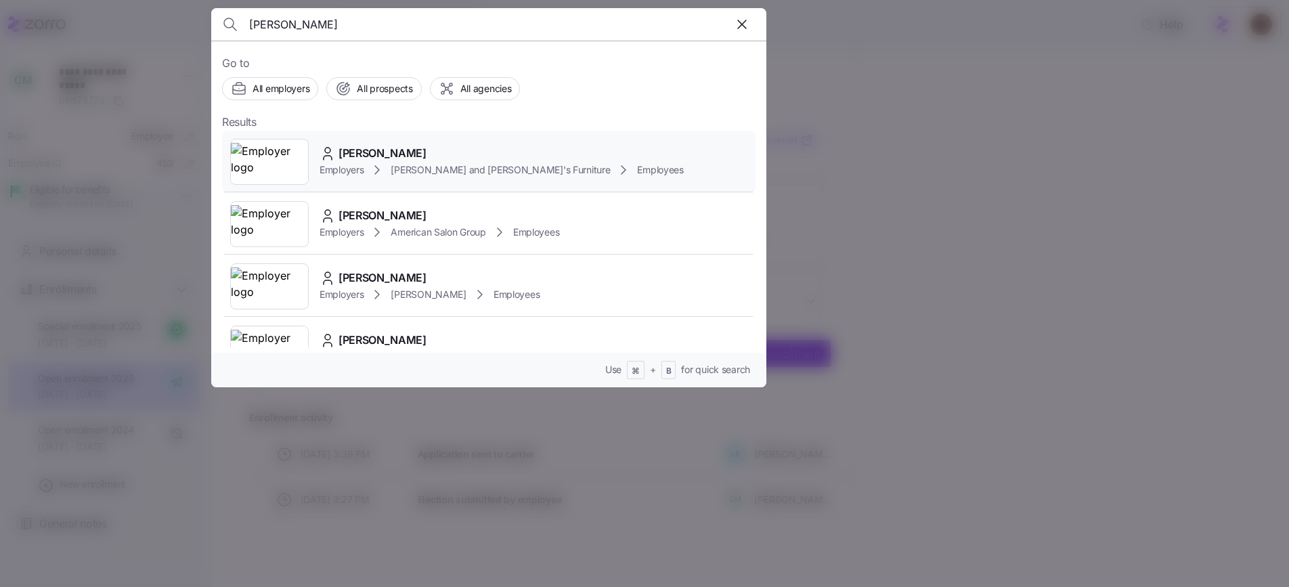
click at [410, 154] on div "SEAN LYONS" at bounding box center [502, 153] width 364 height 17
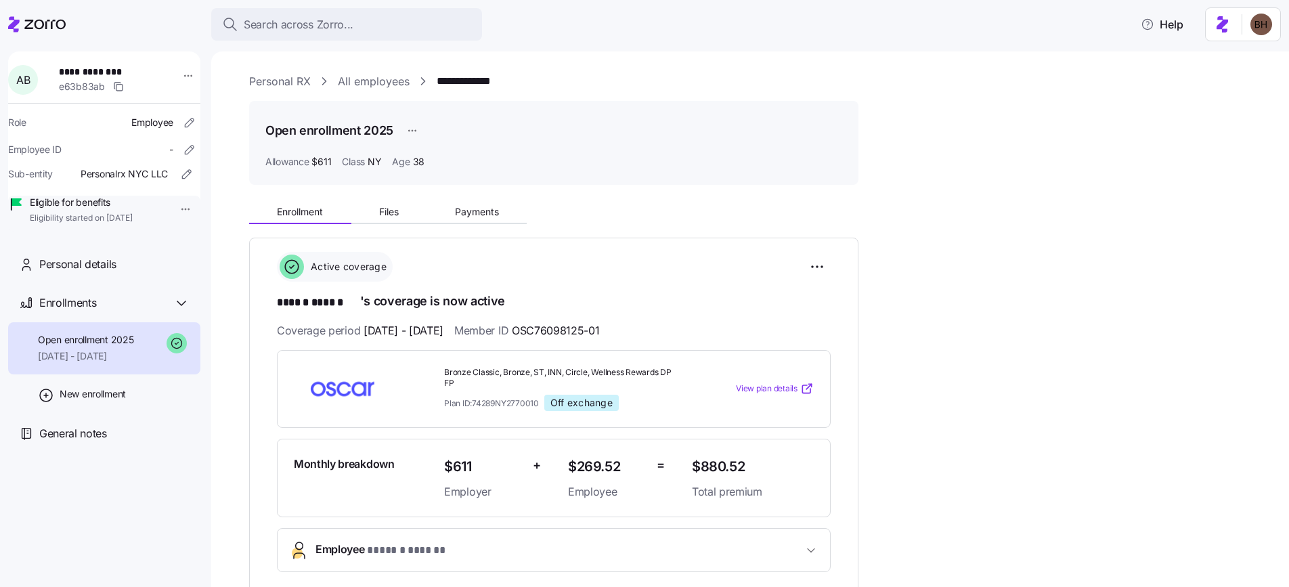
scroll to position [624, 0]
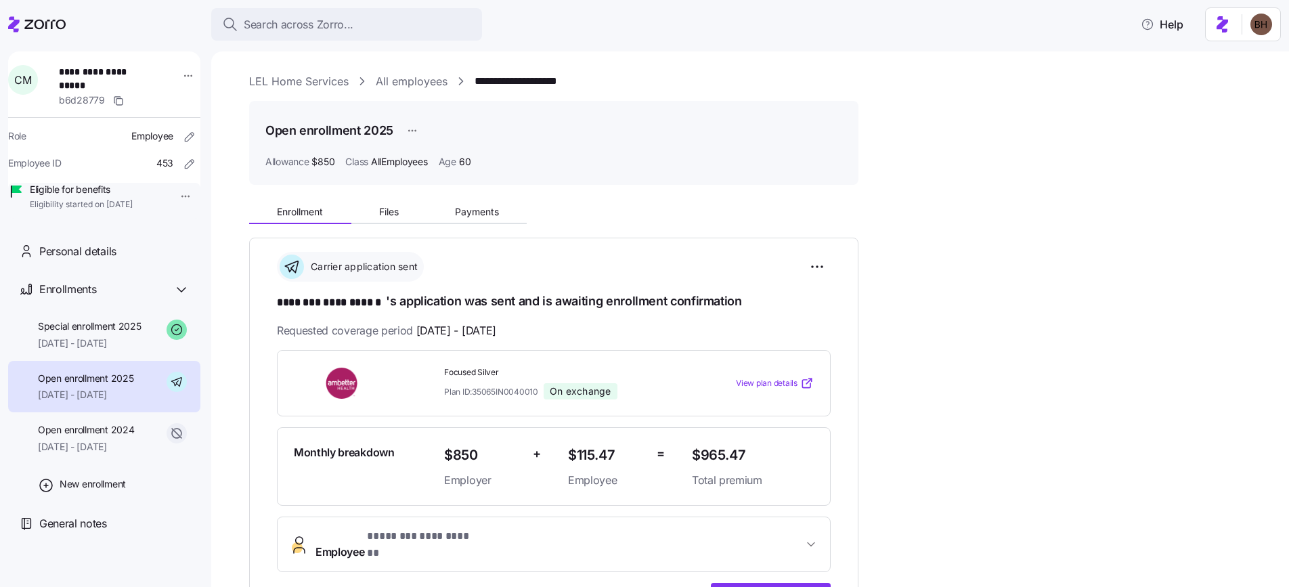
scroll to position [181, 0]
